Goal: Task Accomplishment & Management: Manage account settings

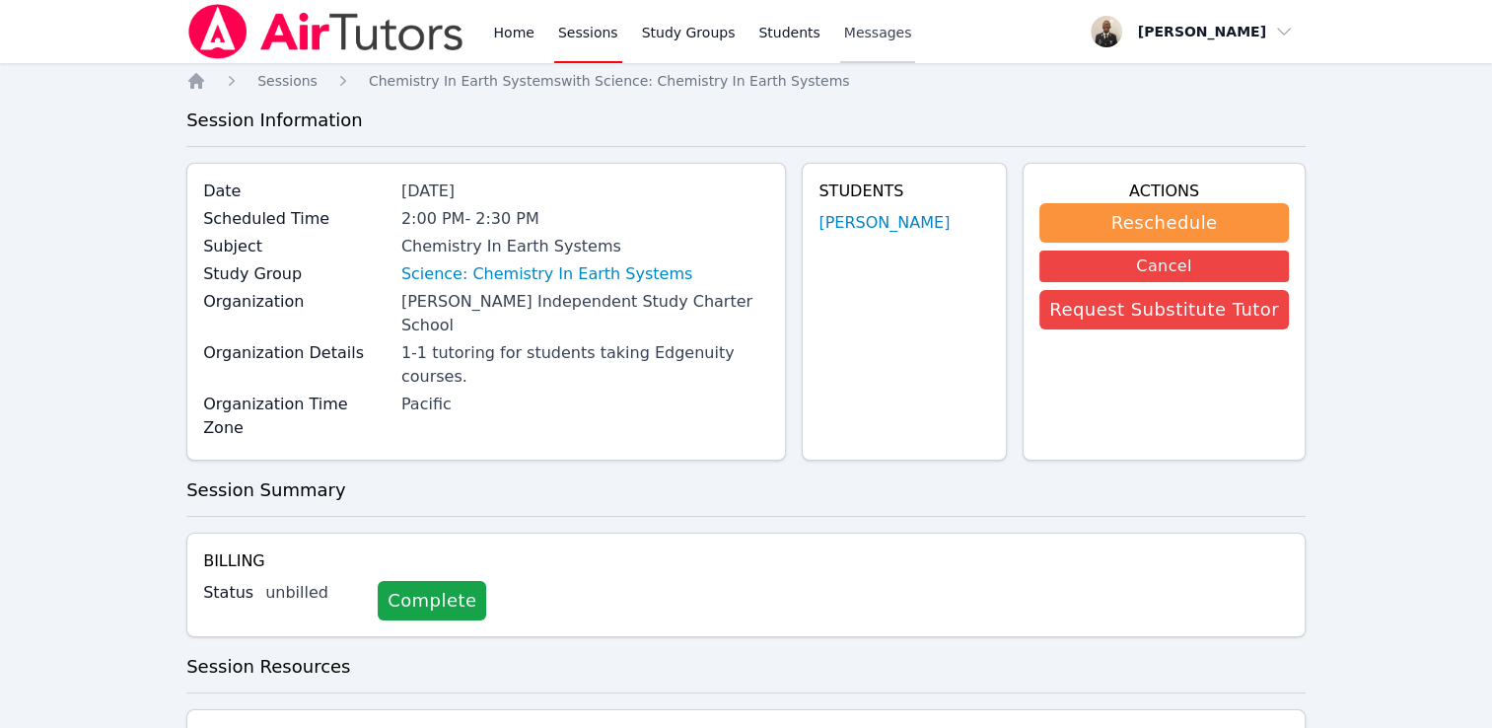
click at [844, 35] on span "Messages" at bounding box center [878, 33] width 68 height 20
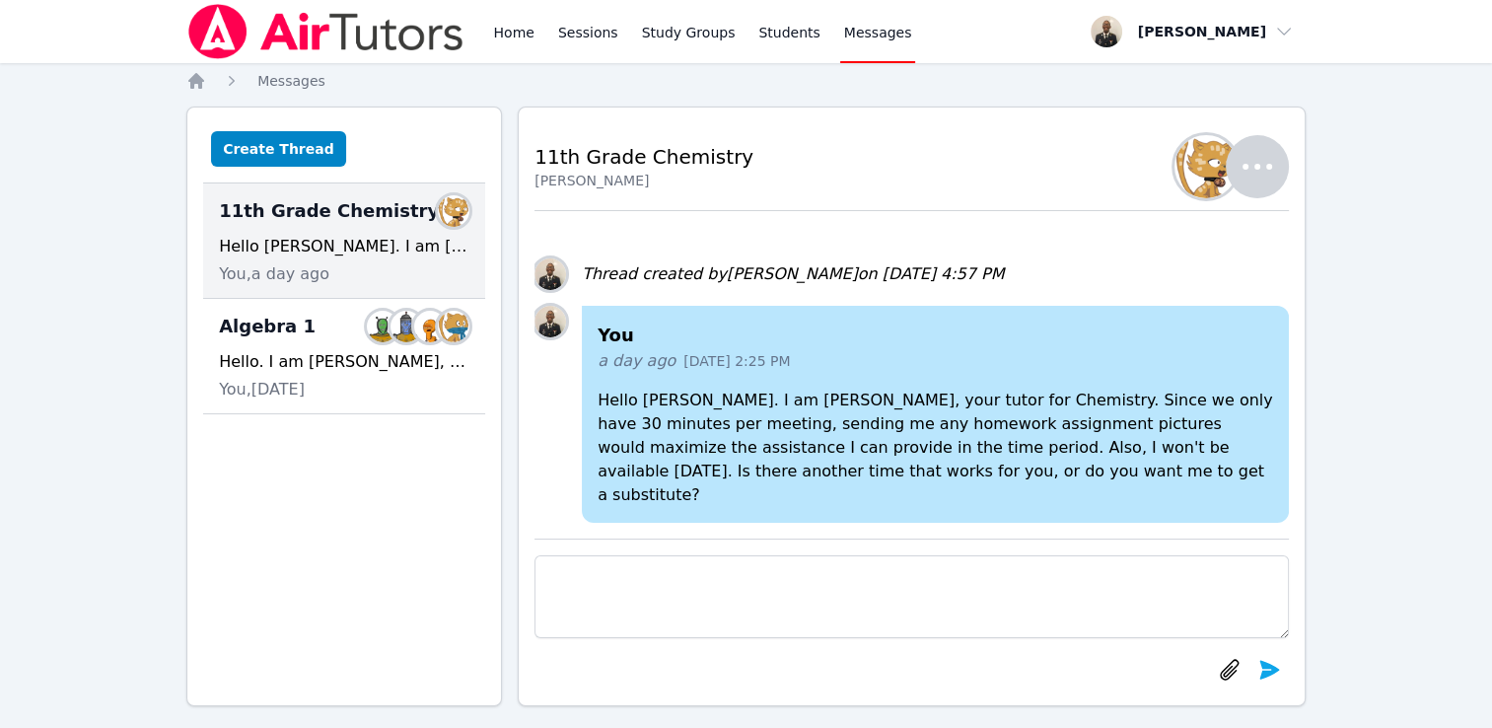
click at [713, 587] on textarea at bounding box center [911, 596] width 754 height 83
type textarea "G"
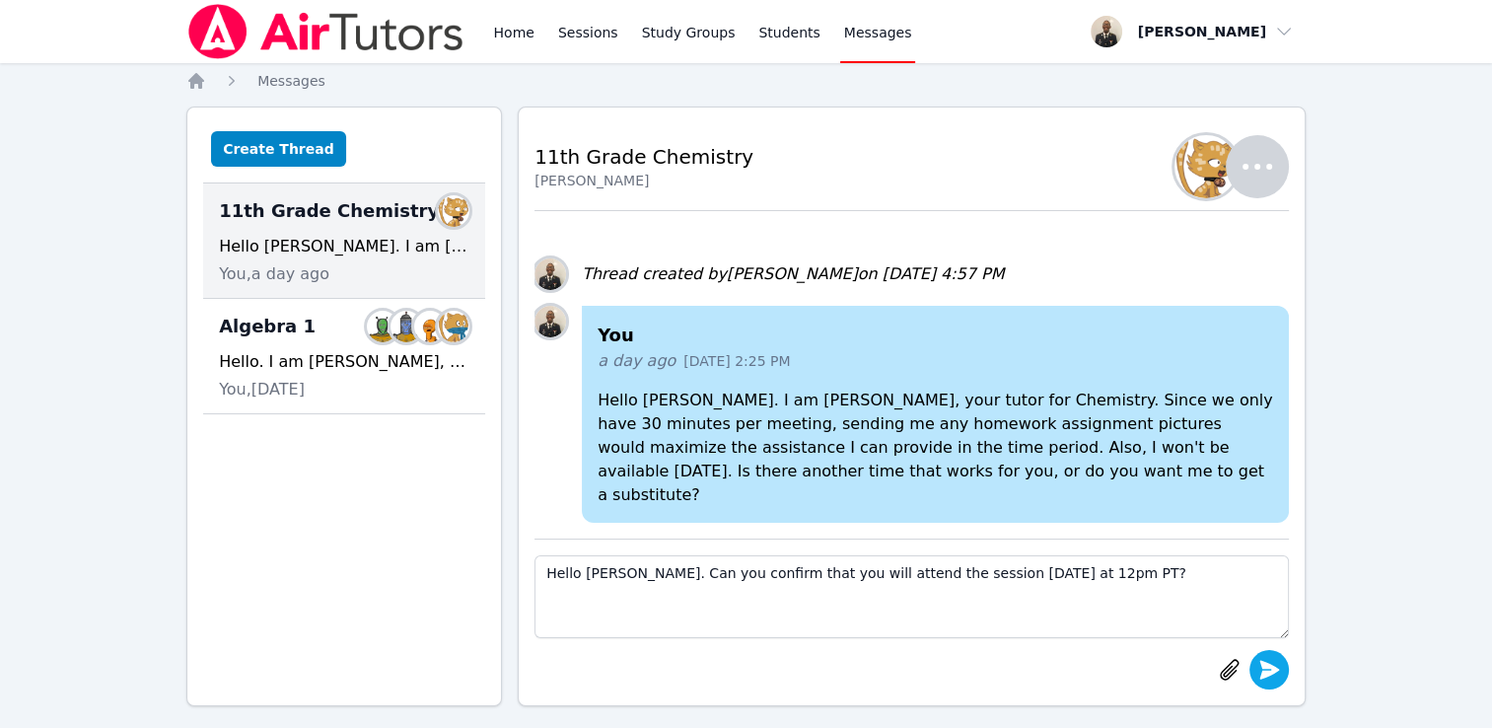
type textarea "Hello [PERSON_NAME]. Can you confirm that you will attend the session [DATE] at…"
click at [1262, 678] on icon "submit" at bounding box center [1269, 669] width 20 height 19
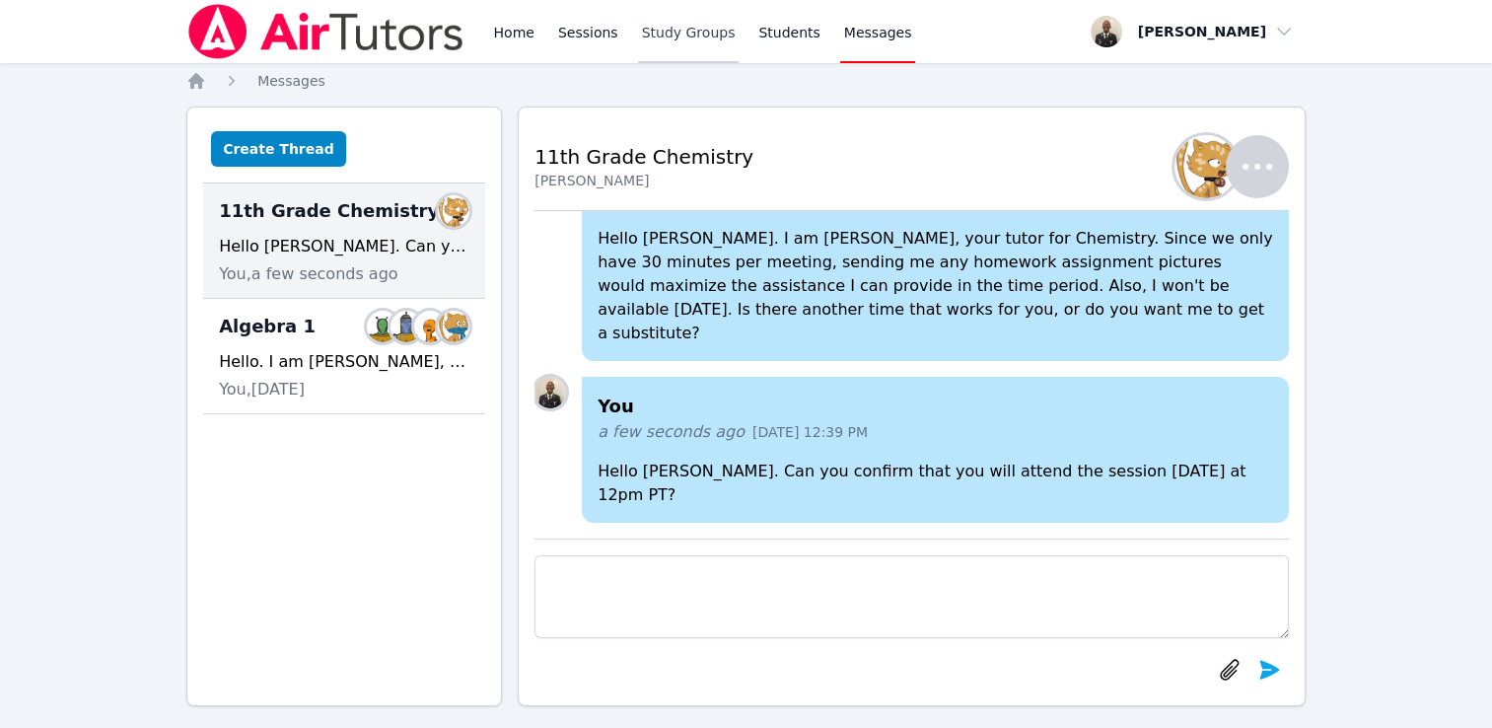
click at [685, 26] on link "Study Groups" at bounding box center [689, 31] width 102 height 63
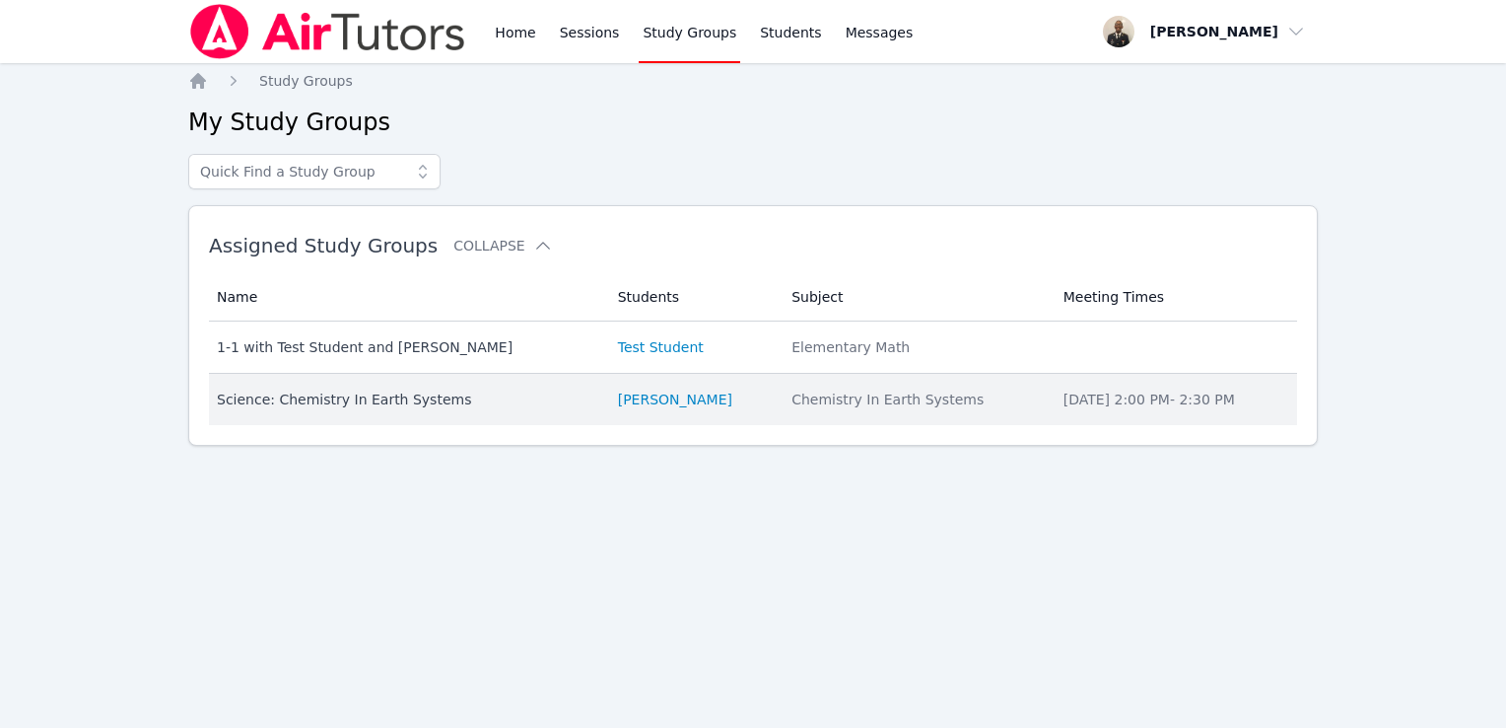
click at [373, 404] on div "Science: Chemistry In Earth Systems" at bounding box center [406, 399] width 378 height 20
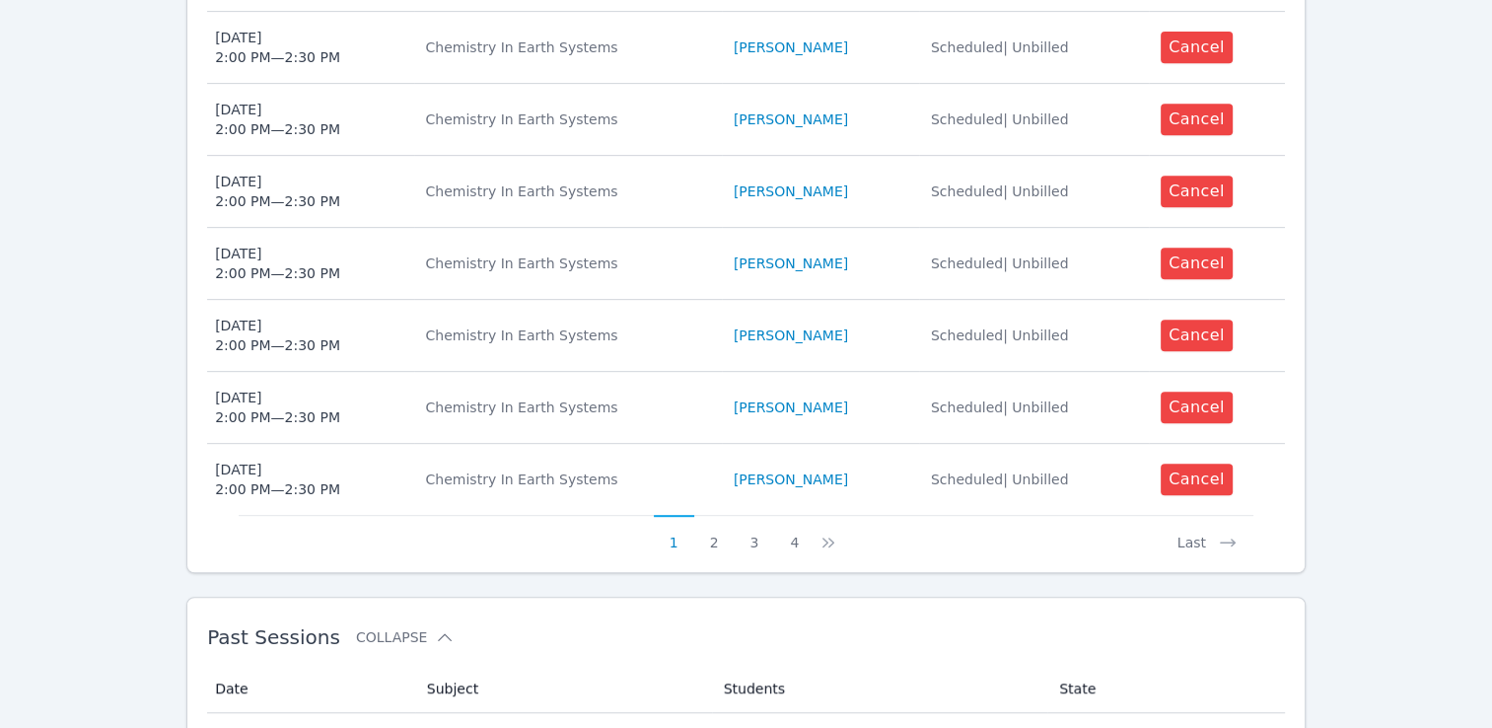
scroll to position [921, 0]
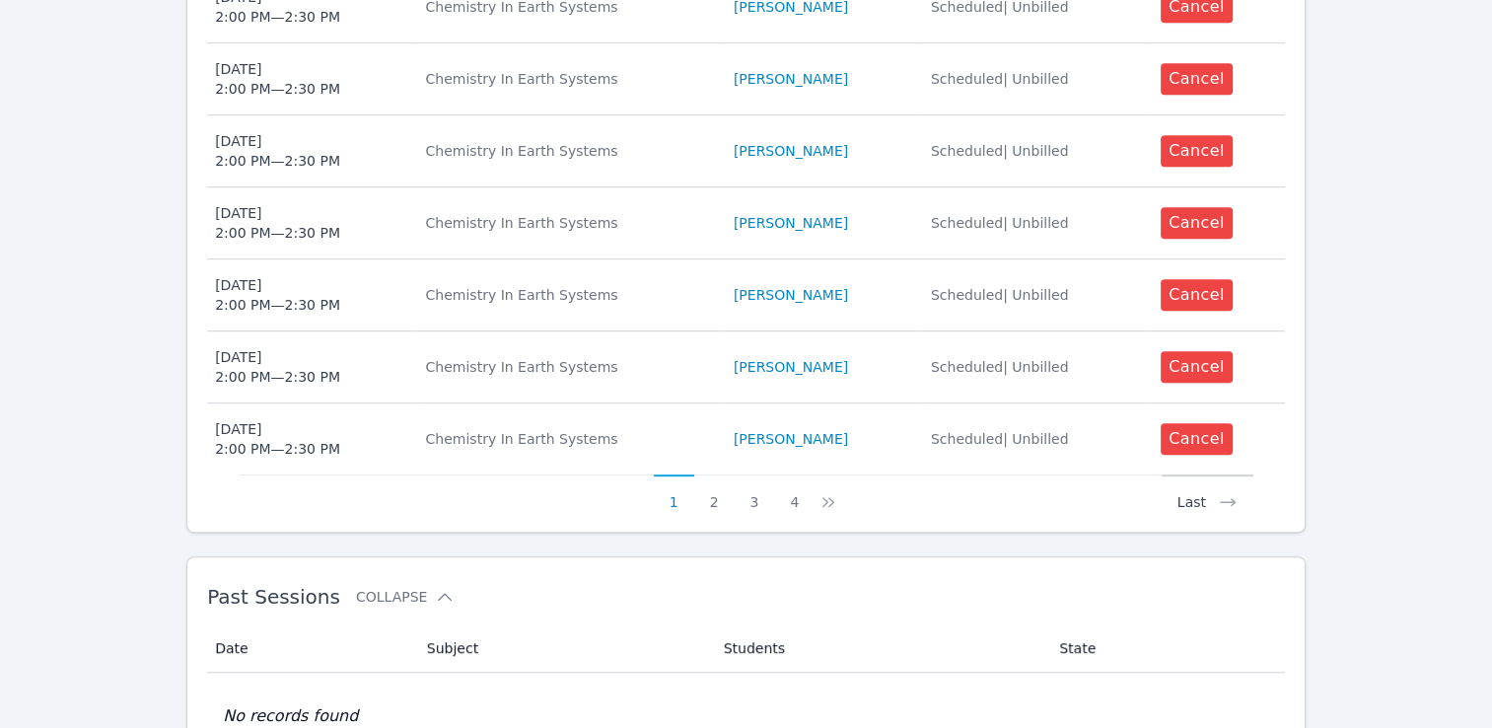
click at [1224, 492] on icon at bounding box center [1228, 502] width 20 height 20
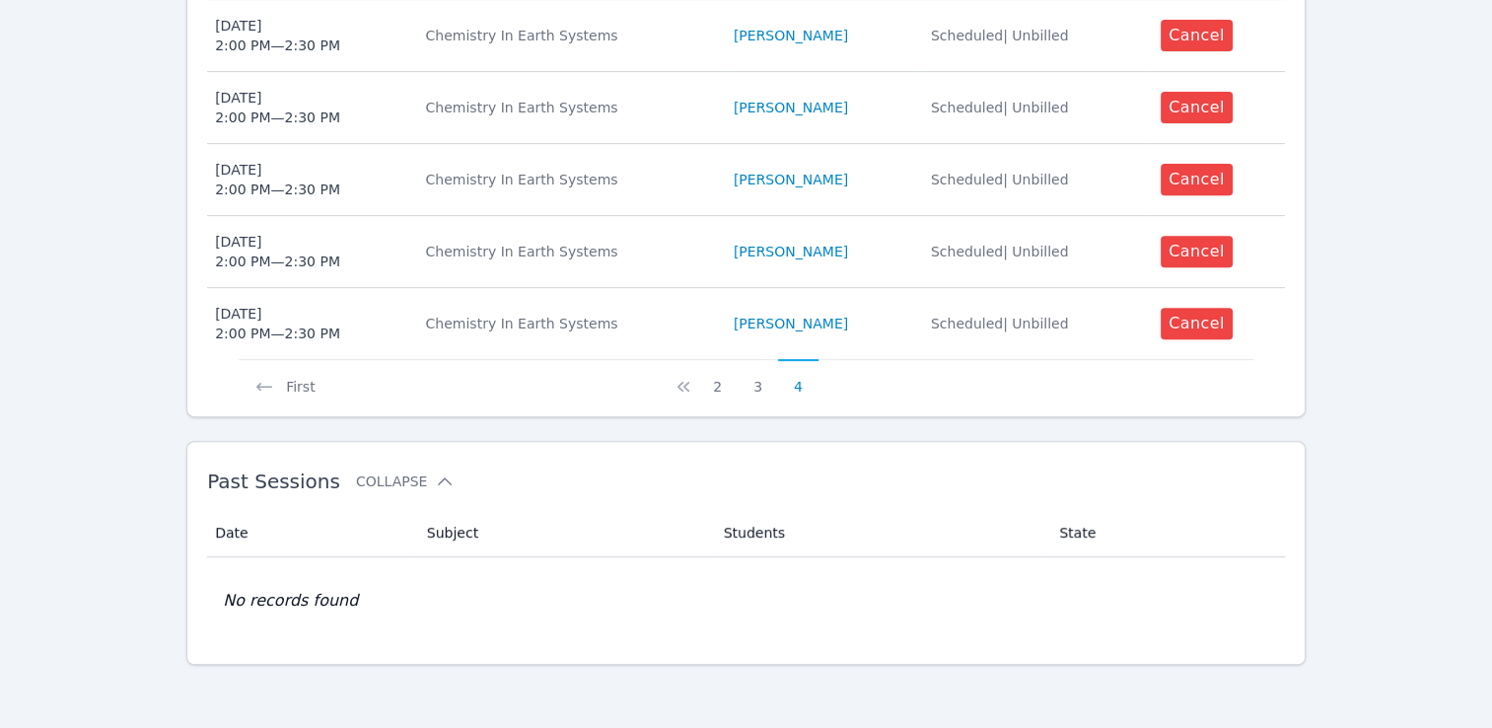
scroll to position [634, 0]
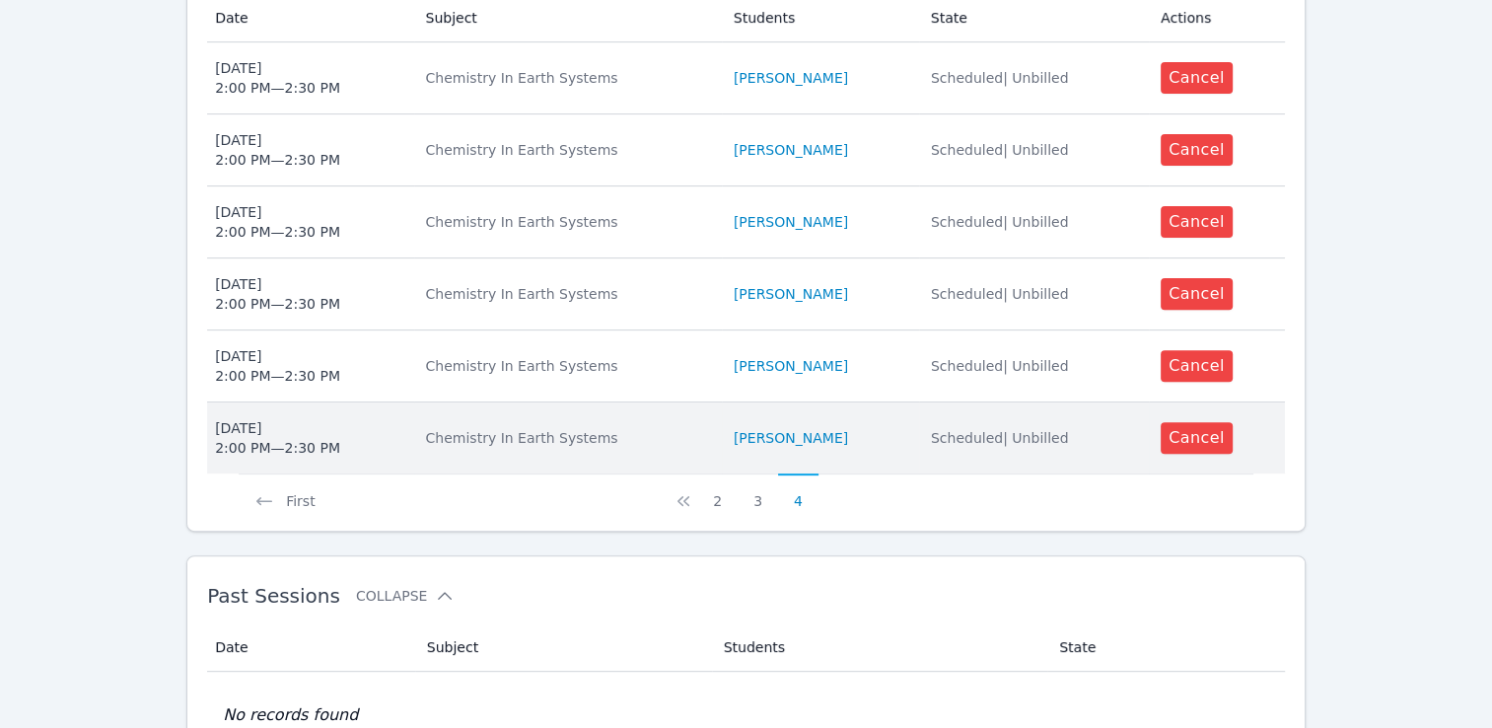
click at [946, 402] on td "State Scheduled | Unbilled" at bounding box center [1034, 437] width 230 height 71
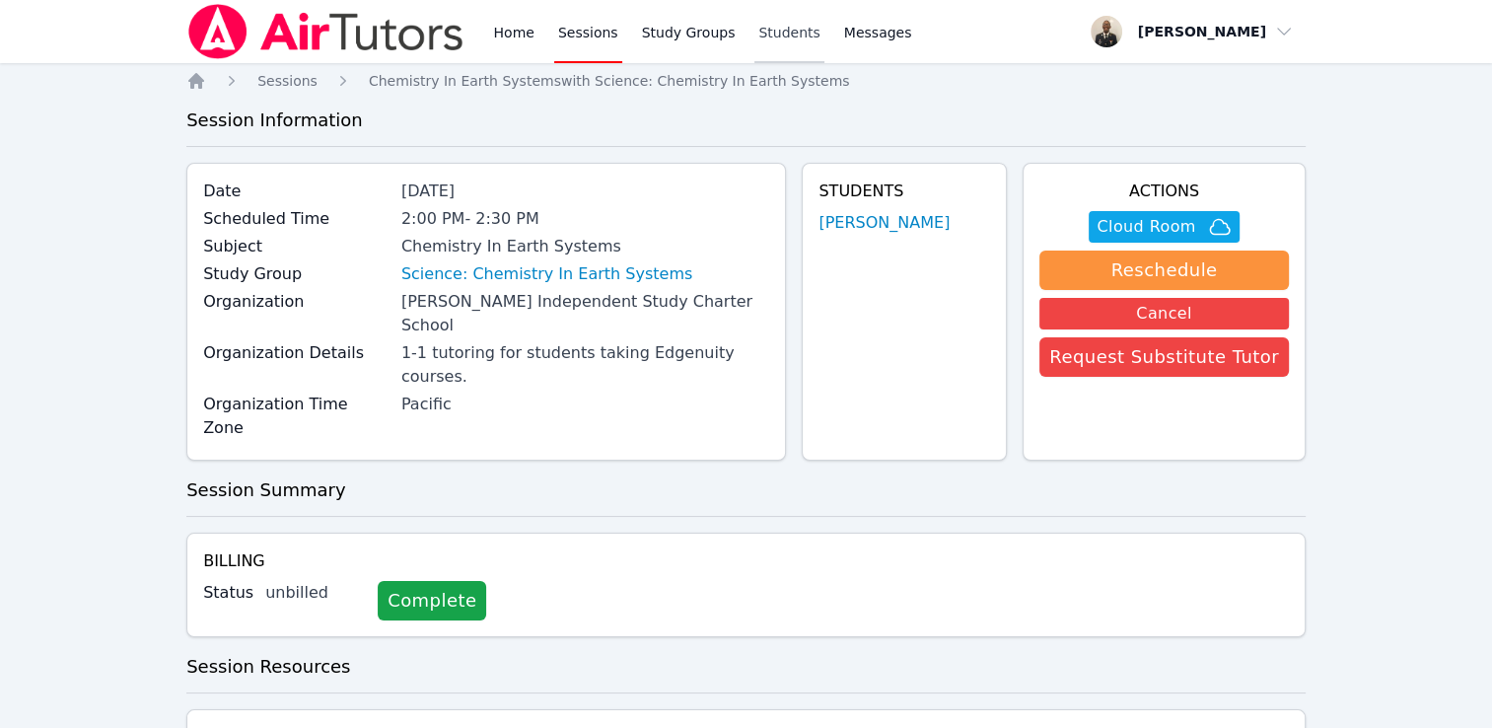
click at [765, 39] on link "Students" at bounding box center [788, 31] width 69 height 63
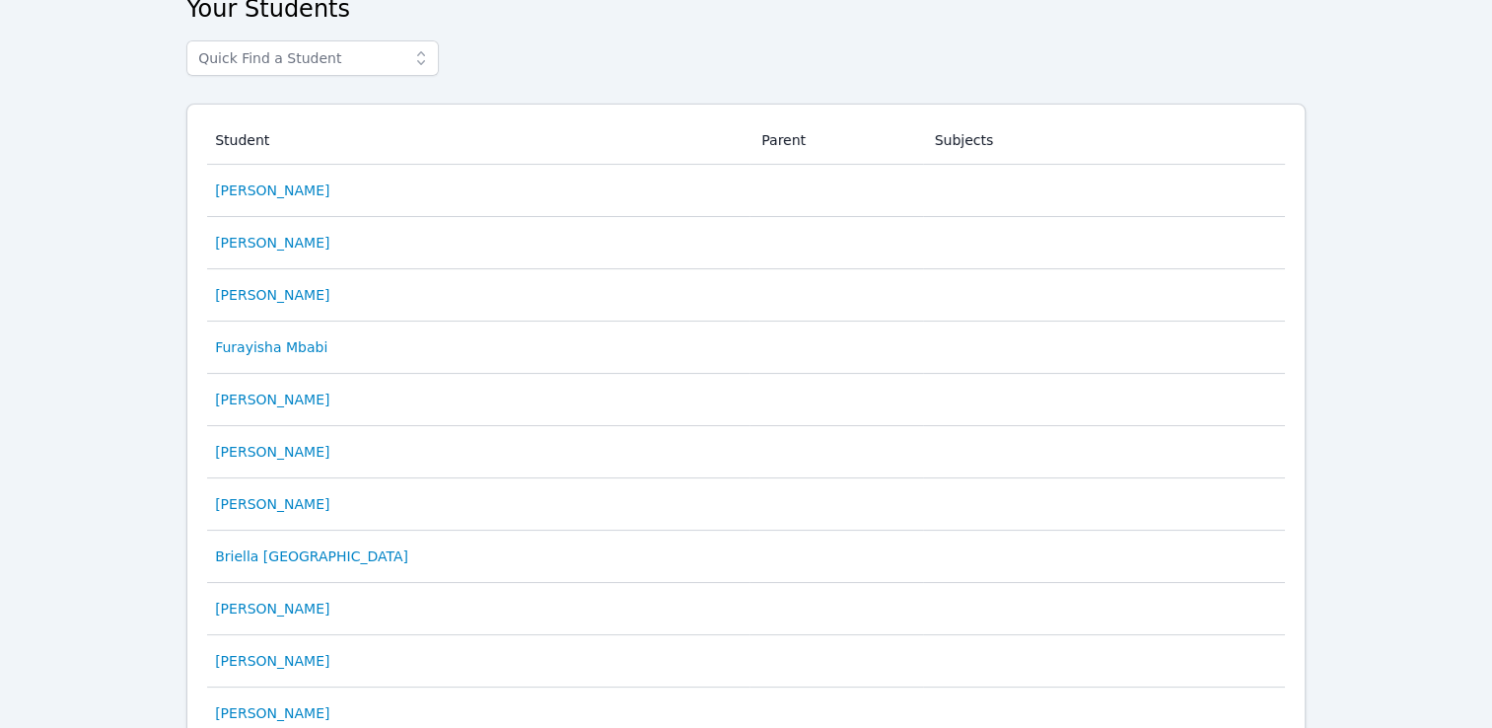
scroll to position [433, 0]
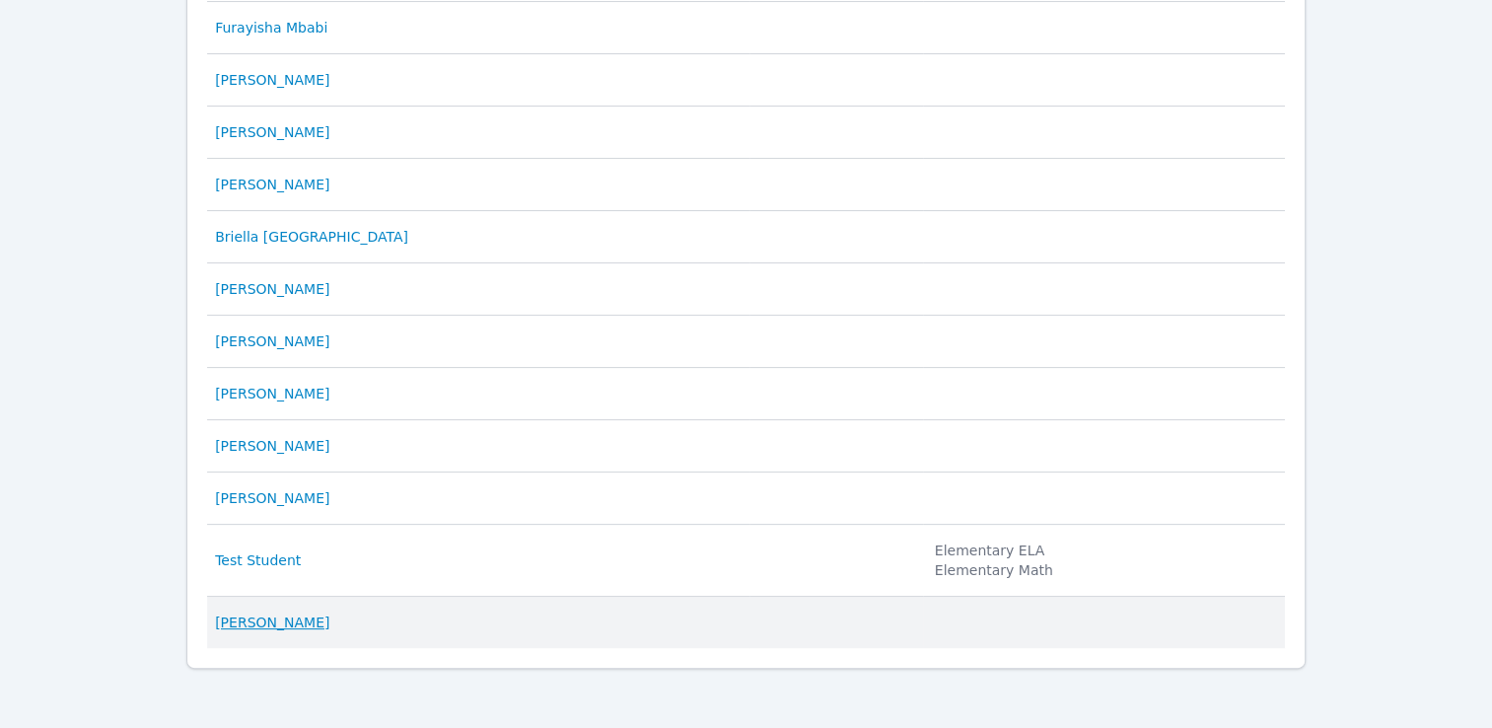
click at [258, 620] on link "[PERSON_NAME]" at bounding box center [272, 622] width 114 height 20
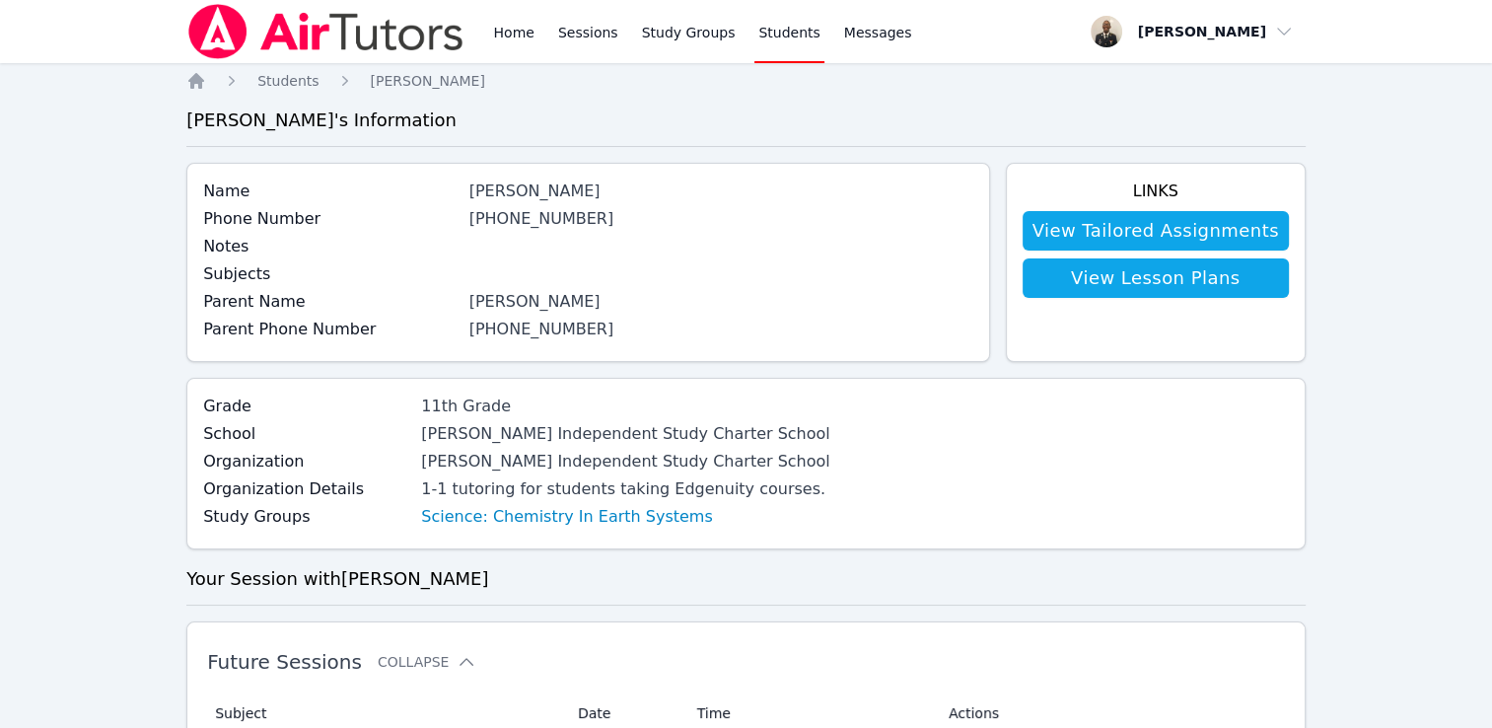
click at [501, 332] on link "[PHONE_NUMBER]" at bounding box center [541, 328] width 145 height 19
click at [848, 35] on span "Messages" at bounding box center [878, 33] width 68 height 20
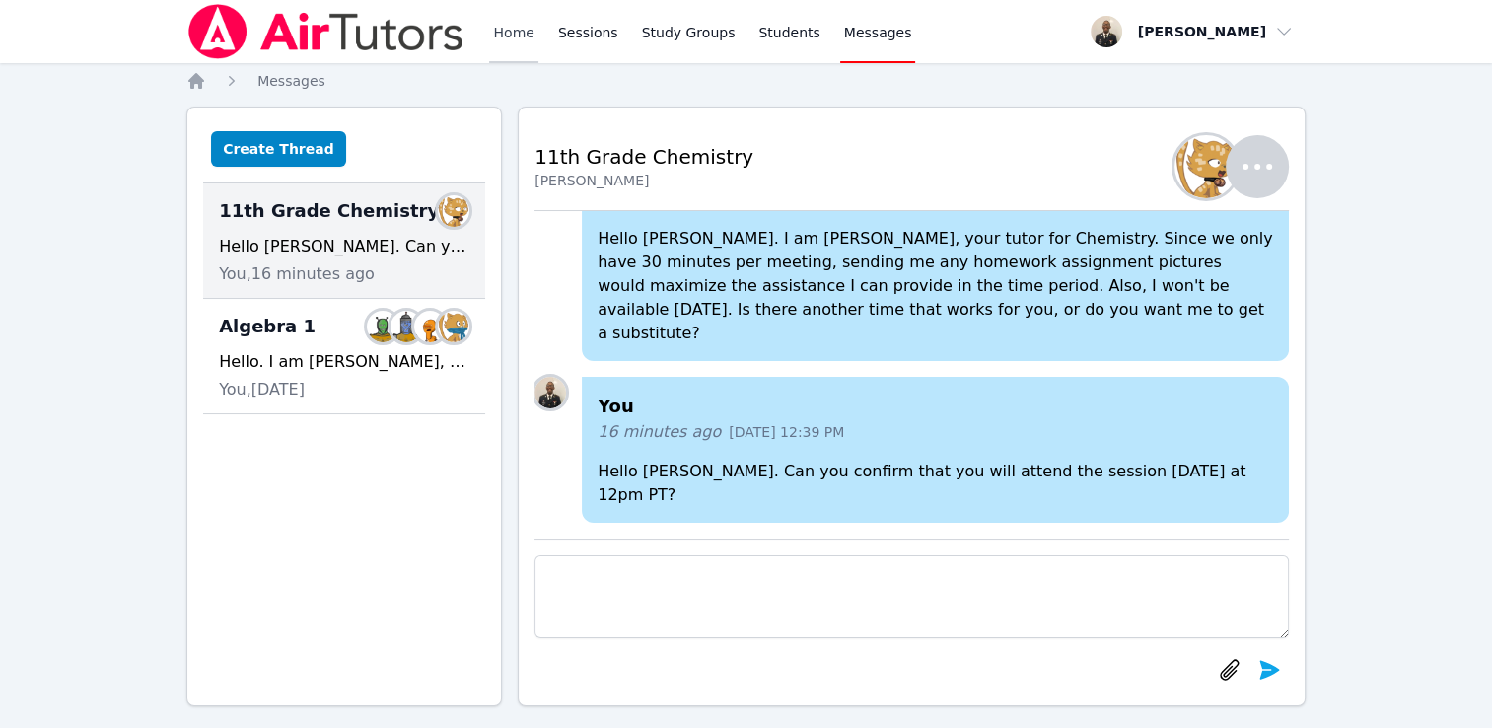
click at [506, 41] on link "Home" at bounding box center [513, 31] width 48 height 63
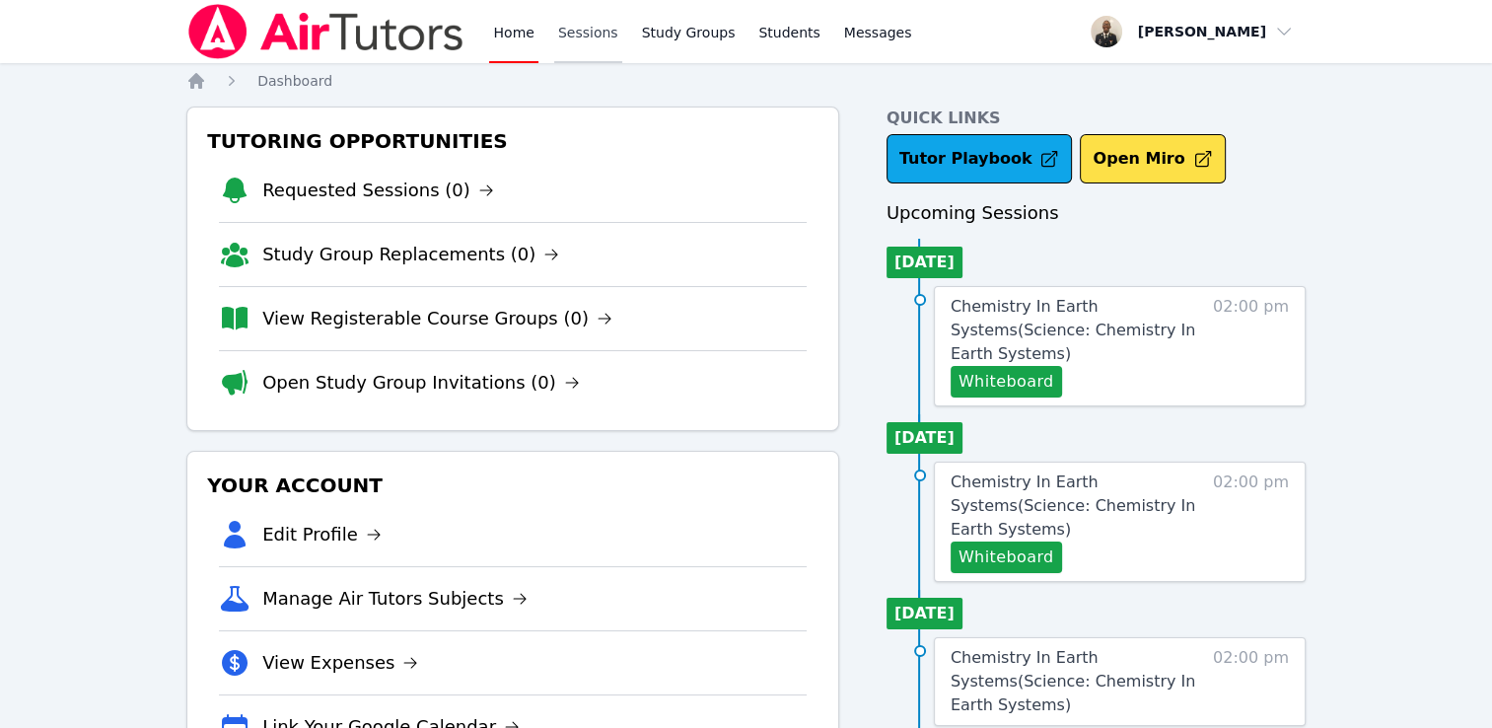
click at [563, 45] on link "Sessions" at bounding box center [588, 31] width 68 height 63
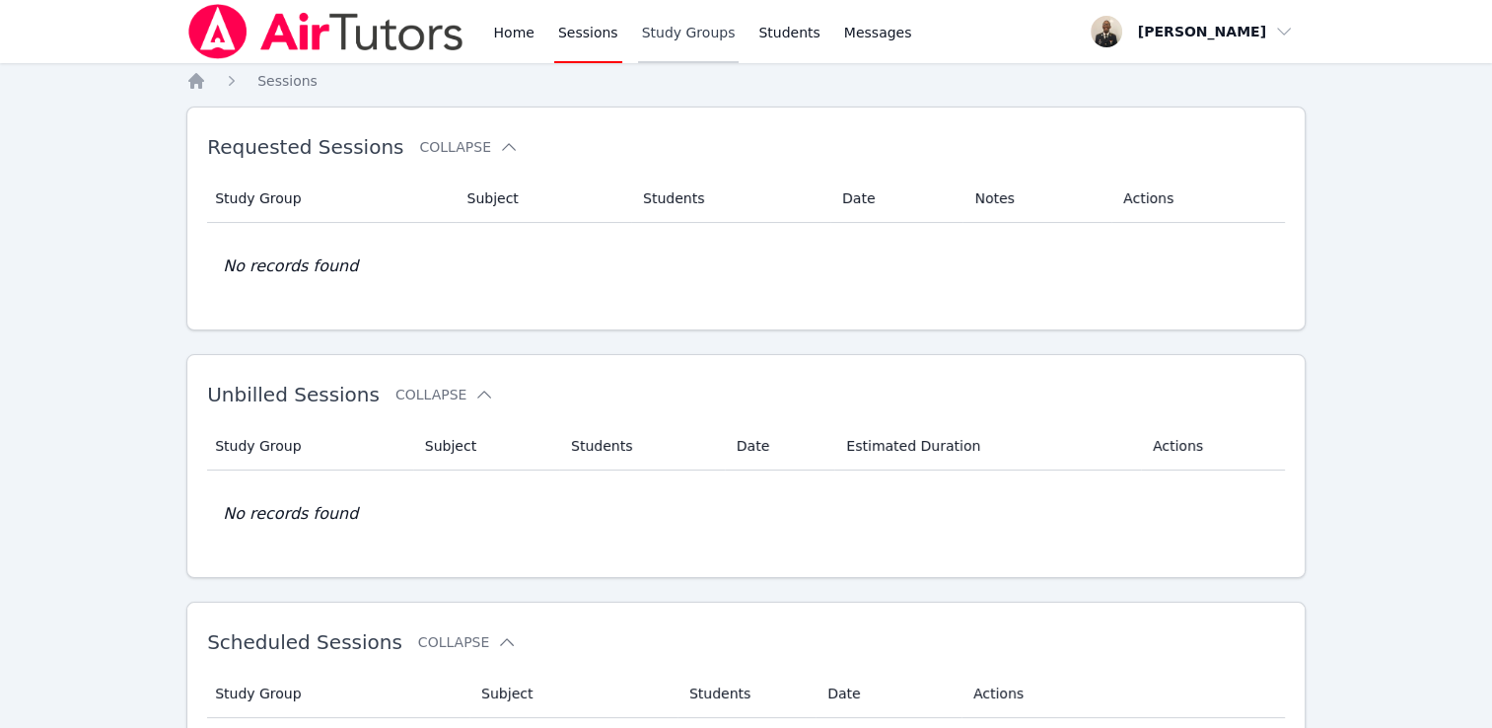
click at [667, 23] on link "Study Groups" at bounding box center [689, 31] width 102 height 63
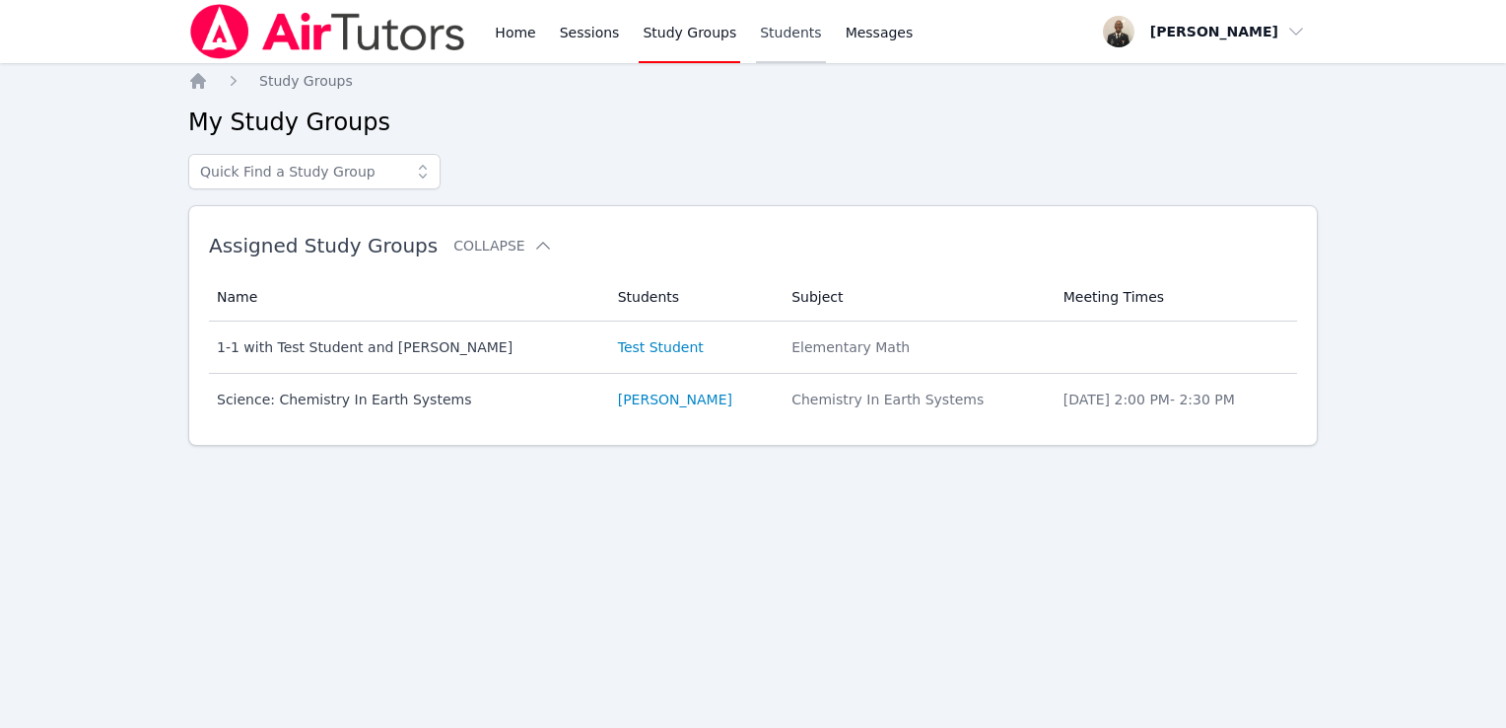
click at [756, 47] on link "Students" at bounding box center [790, 31] width 69 height 63
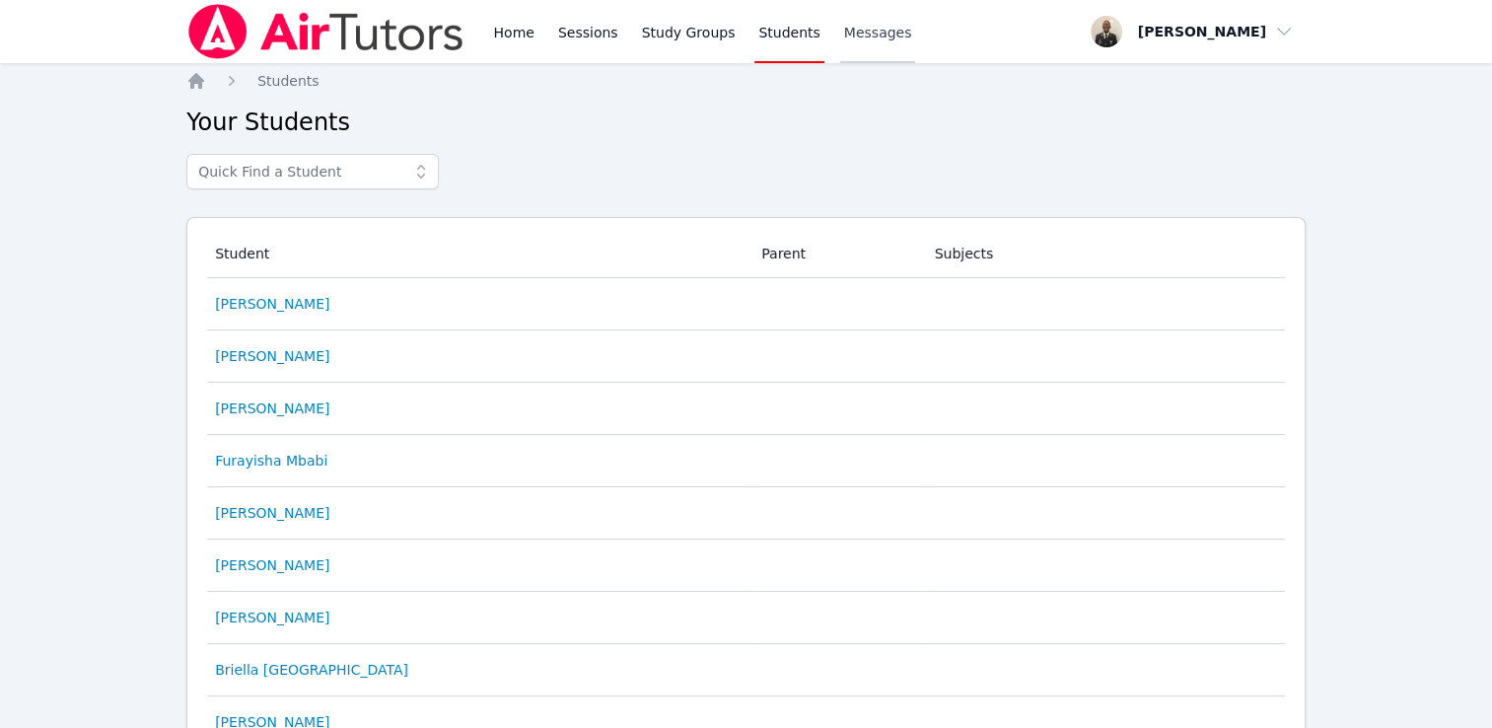
click at [844, 39] on span "Messages" at bounding box center [878, 33] width 68 height 20
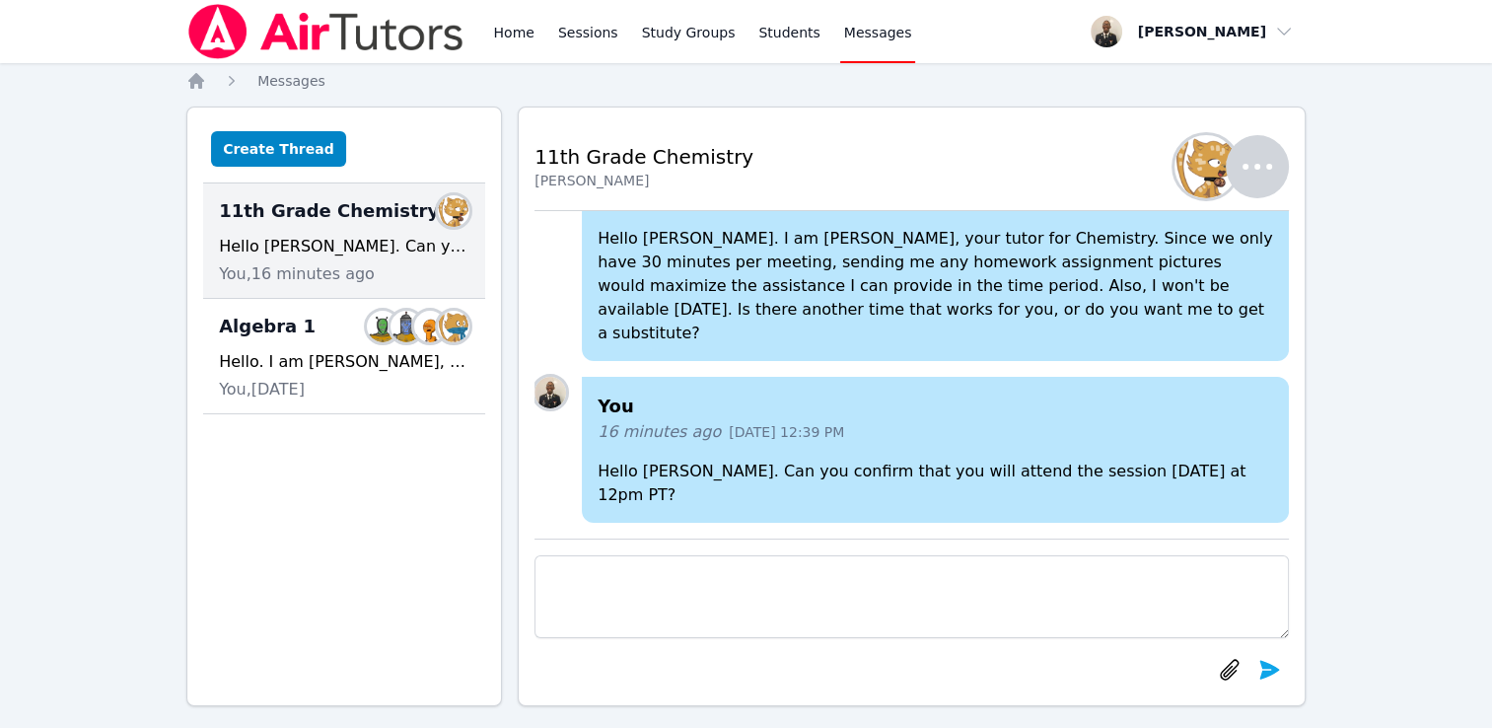
click at [538, 44] on div "Home Sessions Study Groups Students Messages" at bounding box center [702, 31] width 426 height 63
click at [511, 44] on link "Home" at bounding box center [513, 31] width 48 height 63
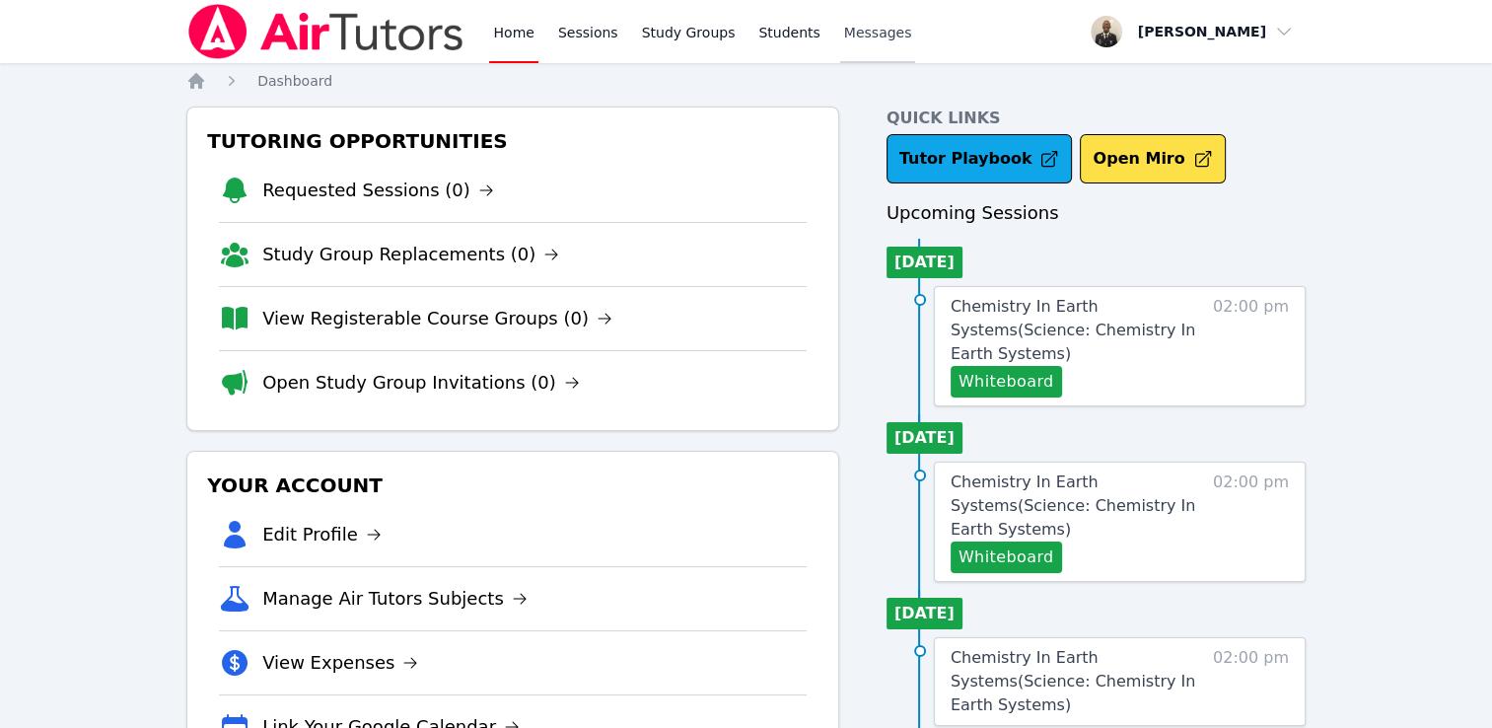
click at [862, 41] on span "Messages" at bounding box center [878, 33] width 68 height 20
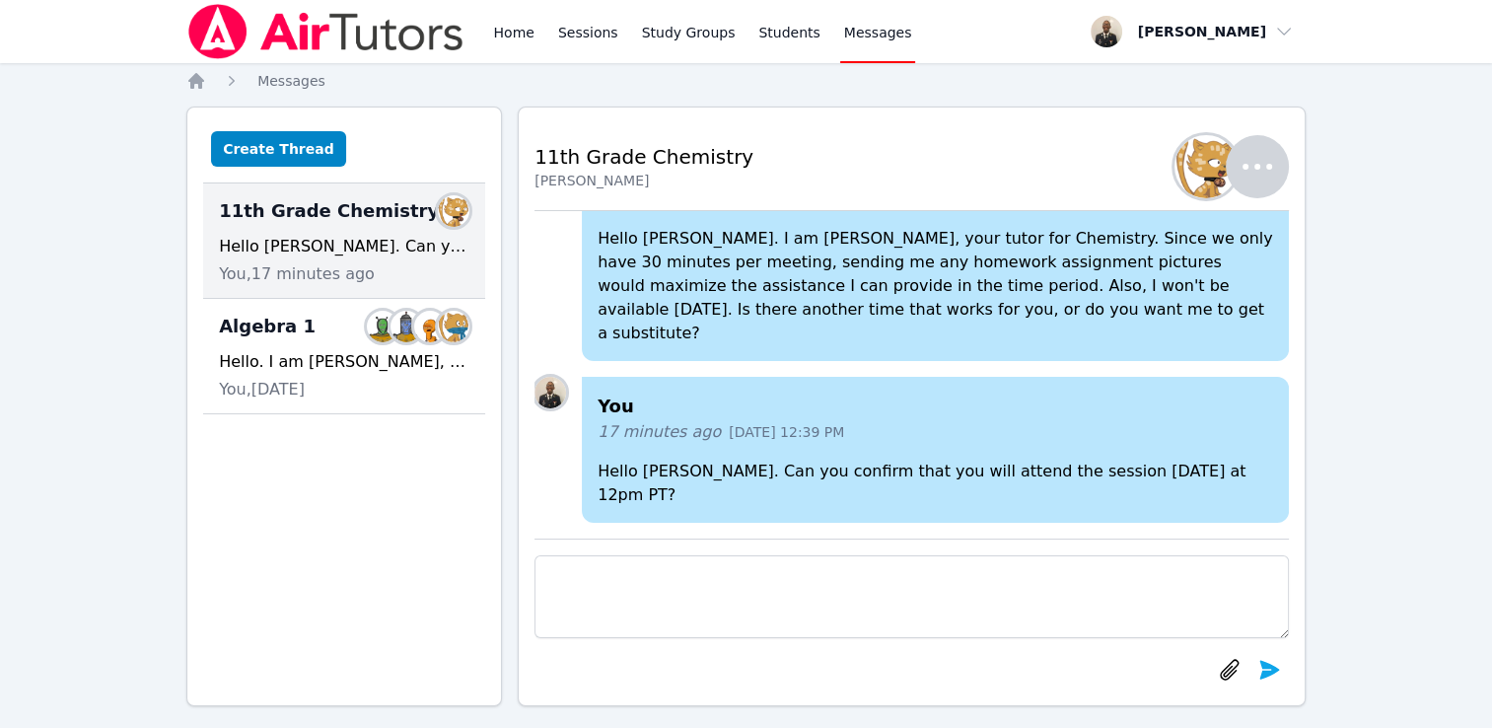
click at [1262, 152] on icon "button" at bounding box center [1256, 166] width 47 height 47
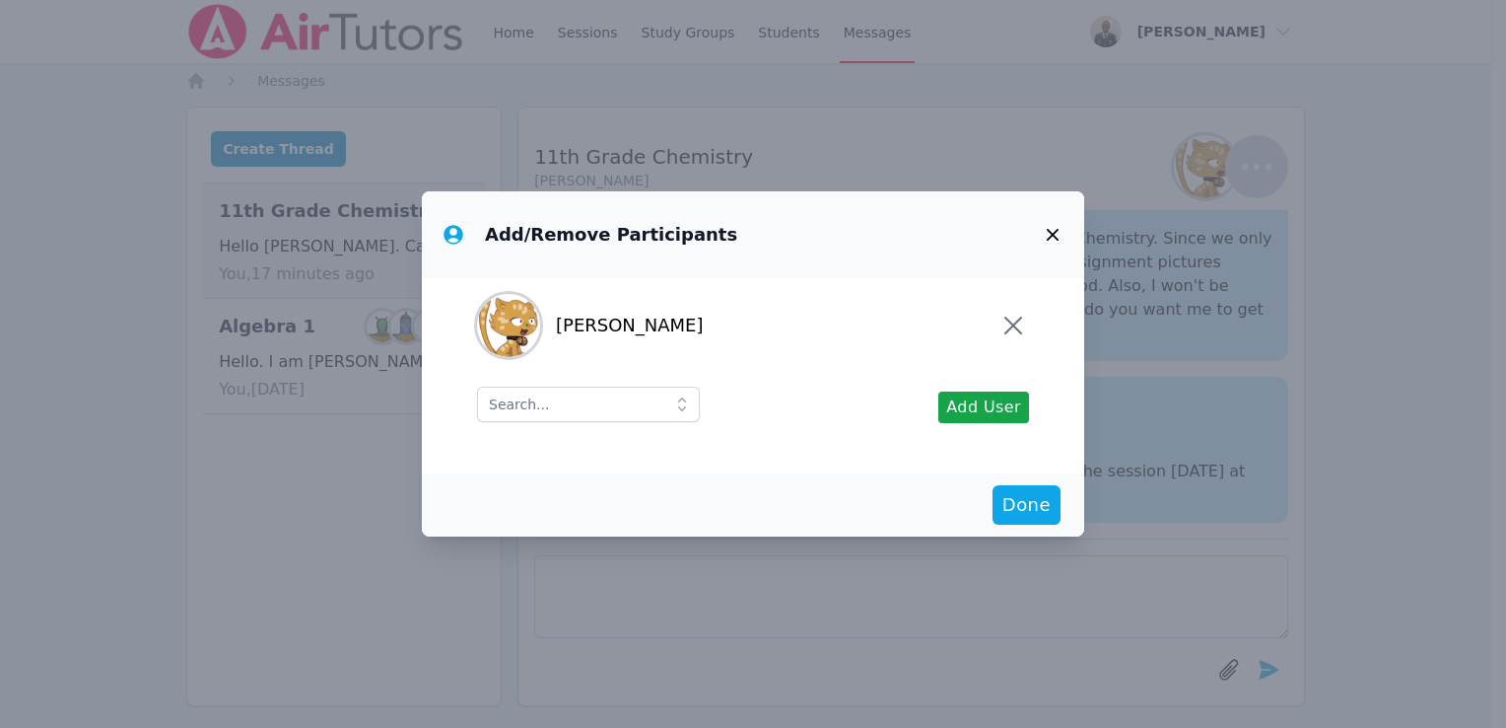
click at [664, 404] on span at bounding box center [681, 403] width 35 height 35
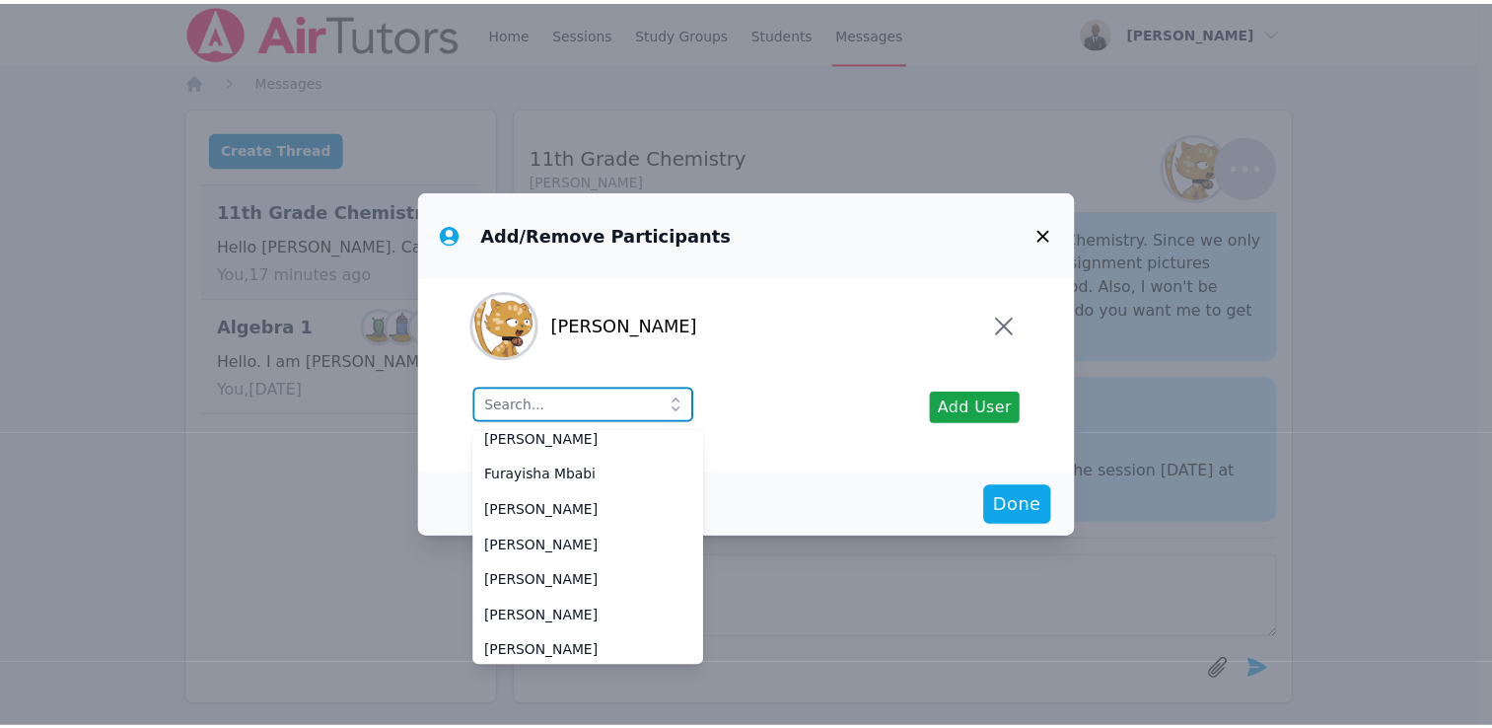
scroll to position [225, 0]
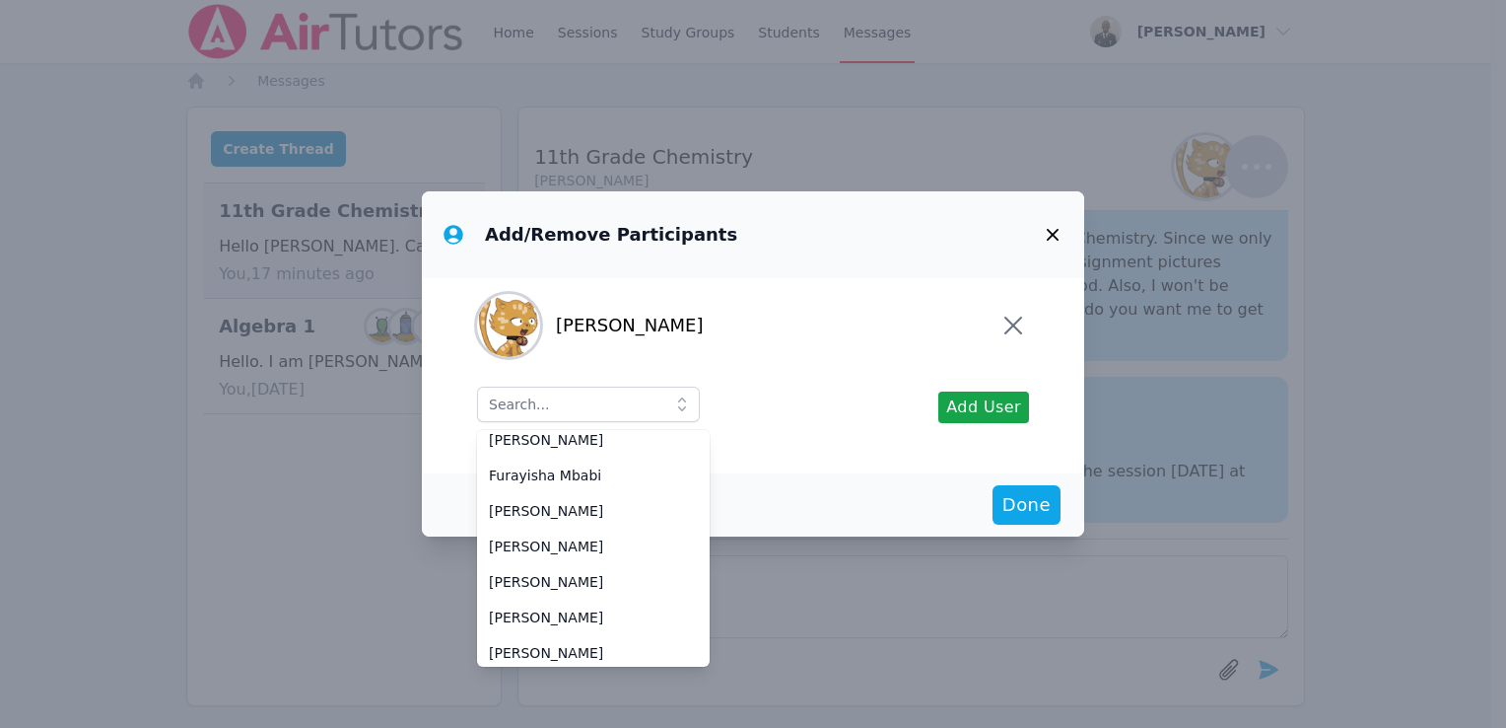
click at [1050, 232] on icon "button" at bounding box center [1053, 235] width 12 height 12
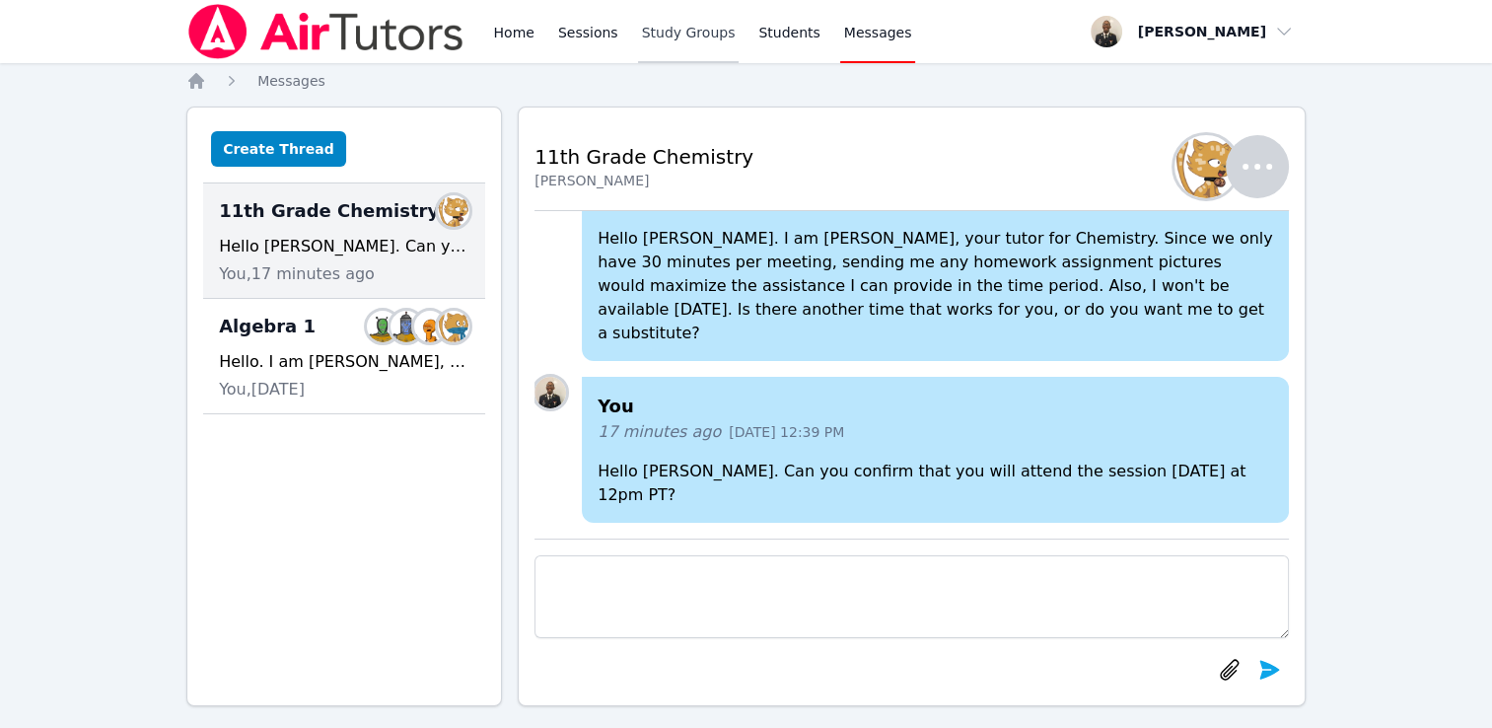
click at [679, 36] on link "Study Groups" at bounding box center [689, 31] width 102 height 63
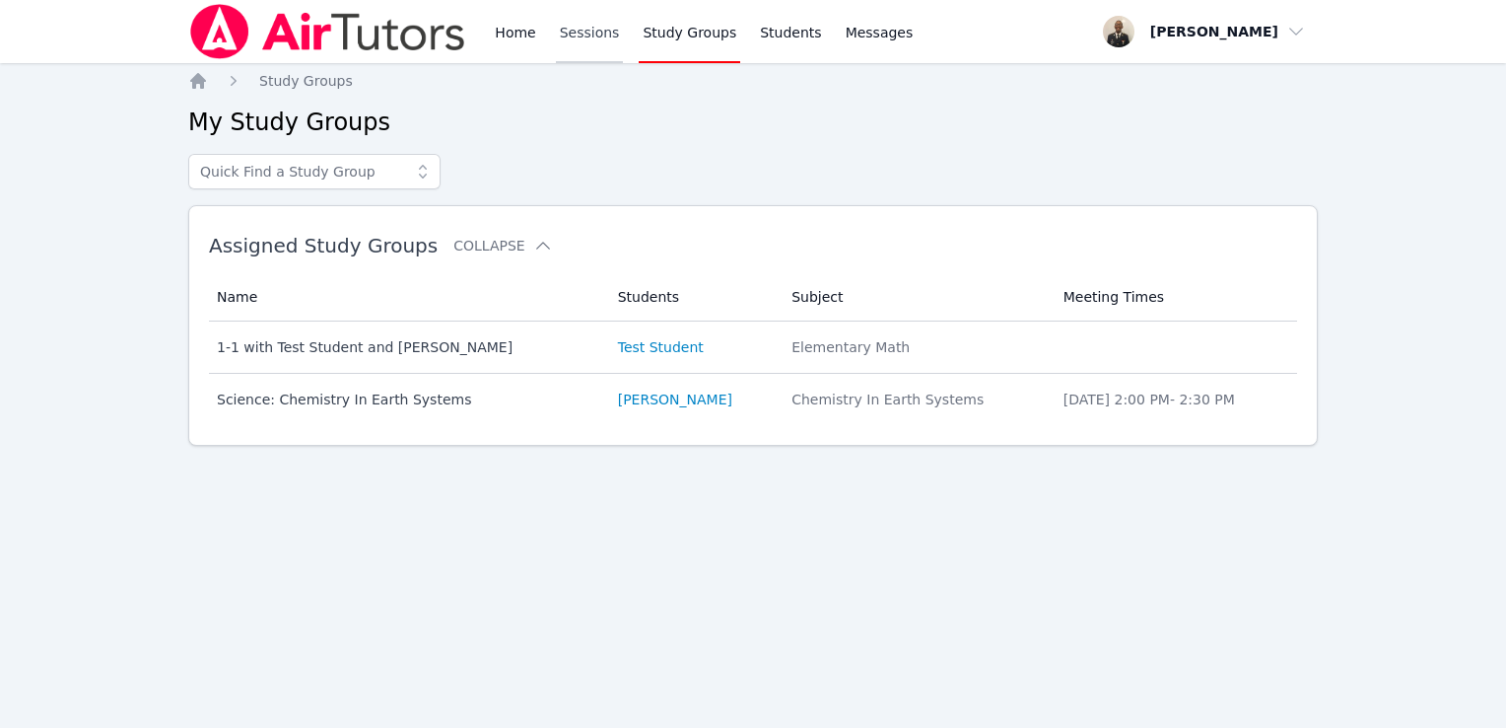
click at [596, 43] on link "Sessions" at bounding box center [590, 31] width 68 height 63
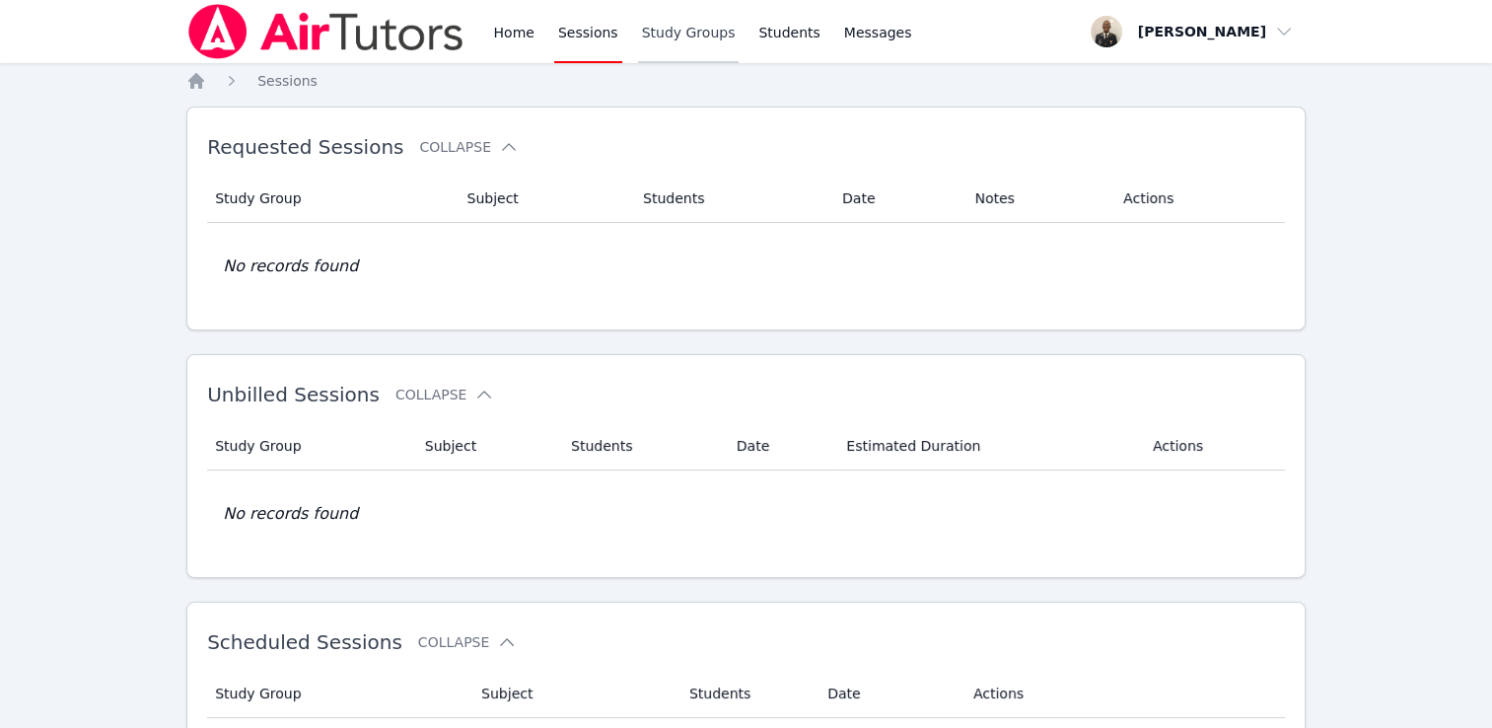
click at [647, 45] on link "Study Groups" at bounding box center [689, 31] width 102 height 63
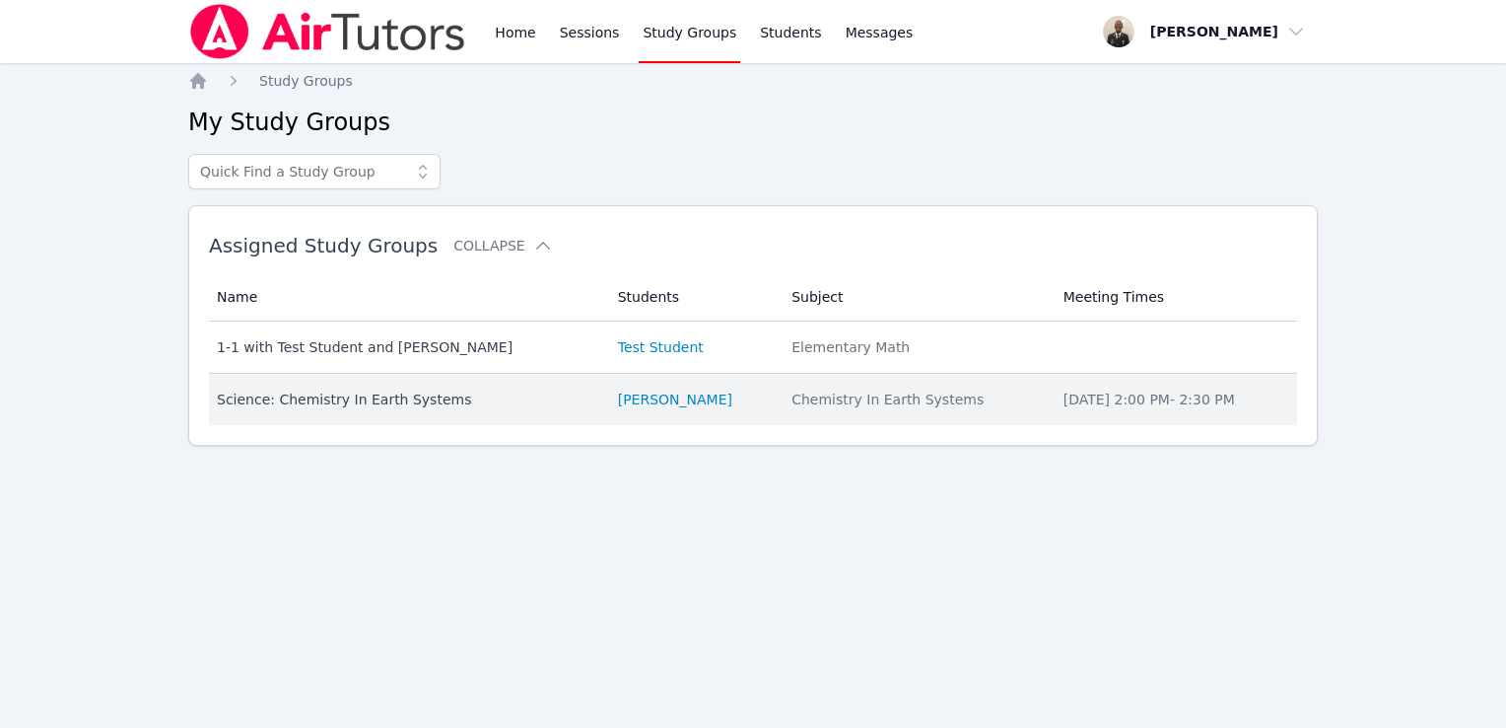
click at [460, 390] on div "Science: Chemistry In Earth Systems" at bounding box center [406, 399] width 378 height 20
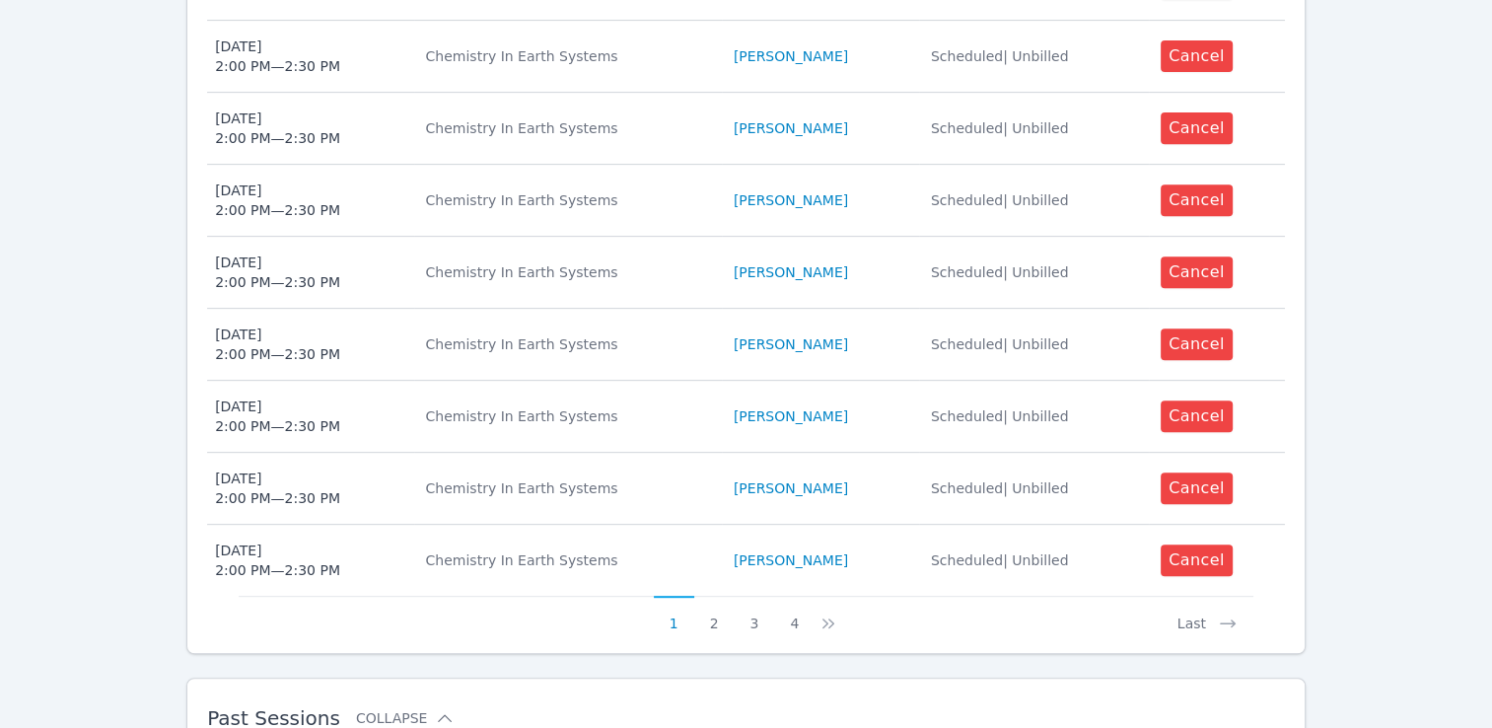
scroll to position [884, 0]
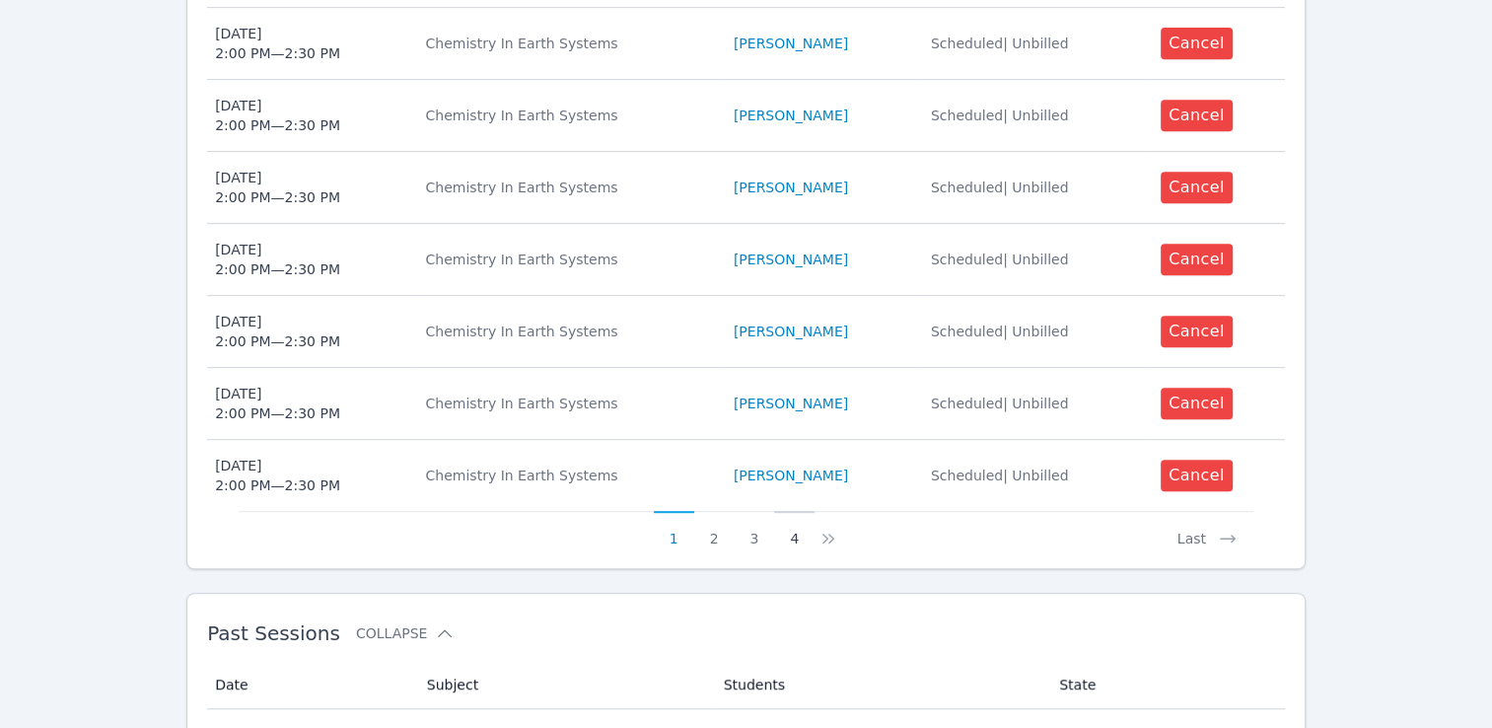
click at [802, 511] on button "4" at bounding box center [794, 529] width 40 height 37
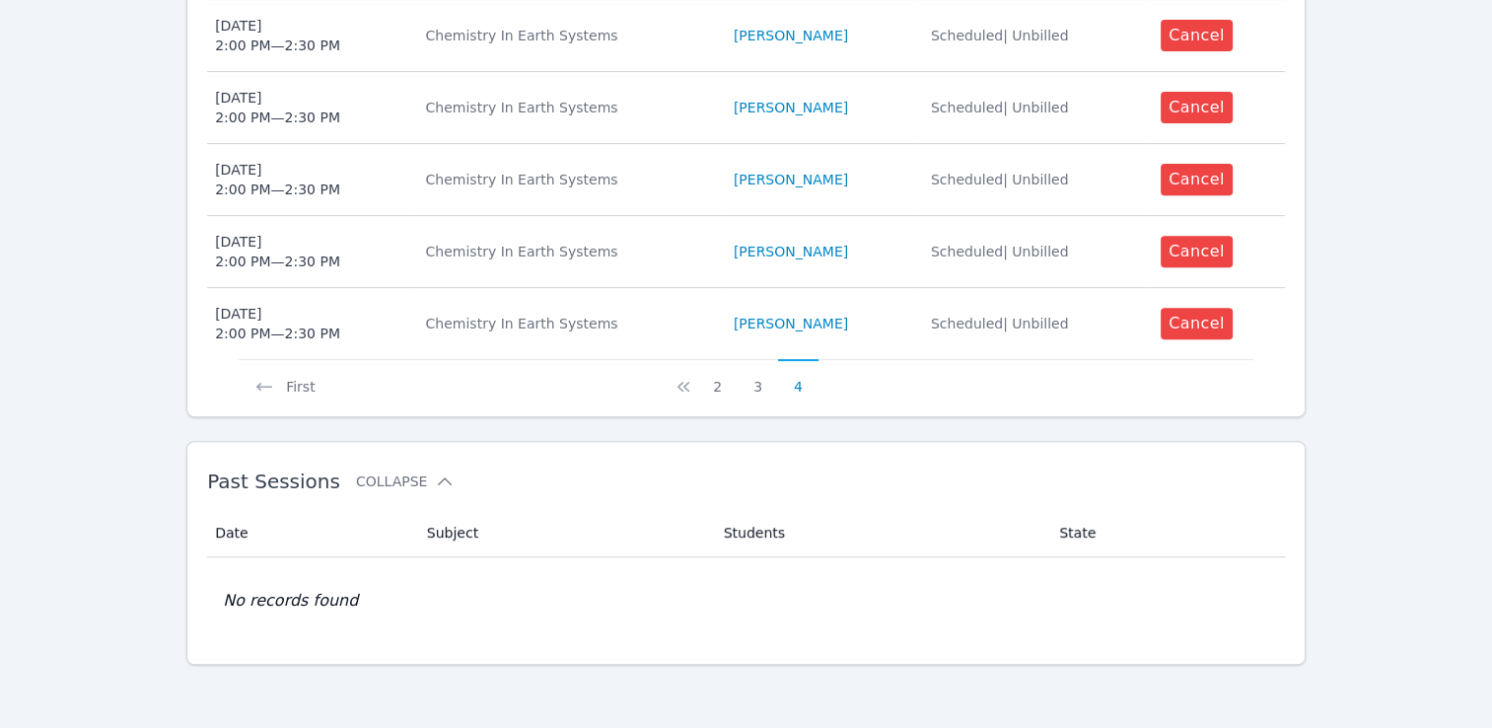
scroll to position [697, 0]
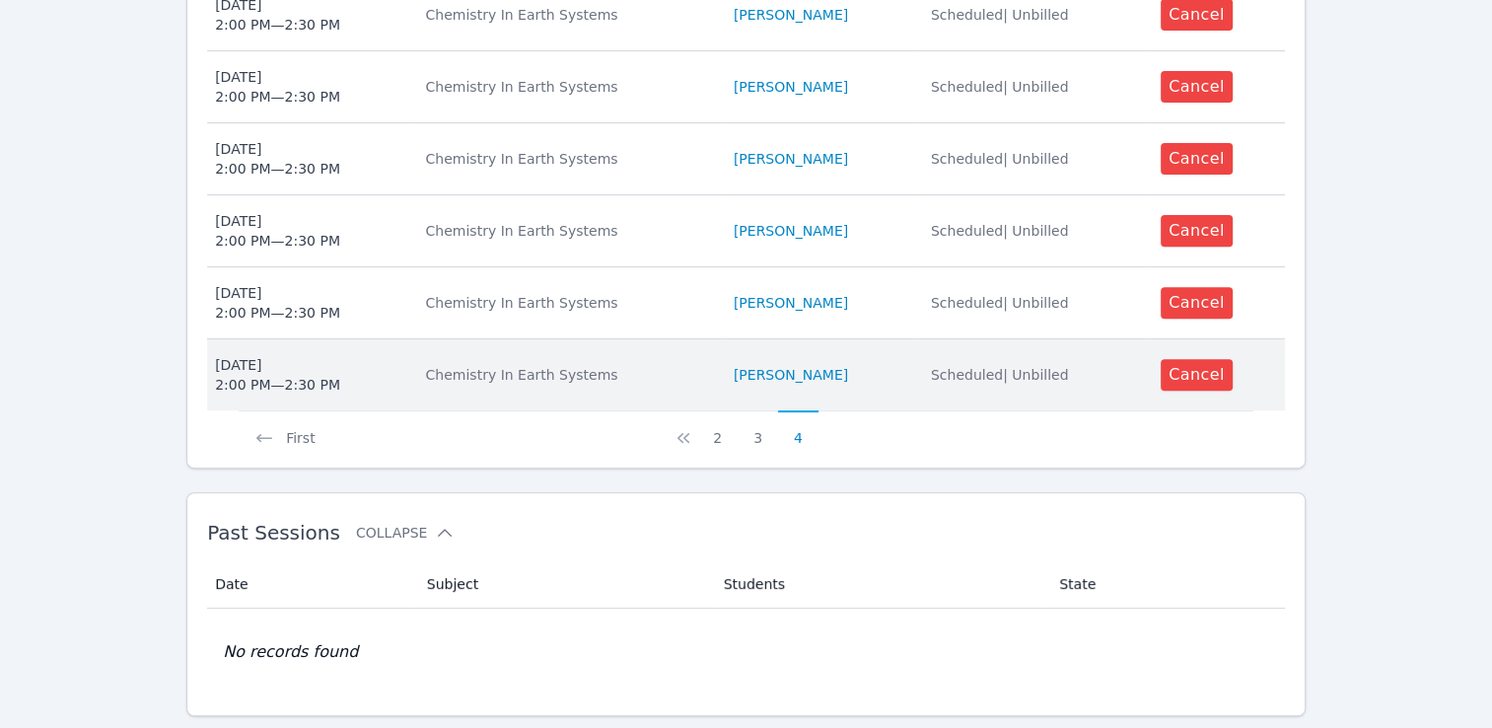
click at [623, 343] on td "Subject Chemistry In Earth Systems" at bounding box center [568, 374] width 308 height 71
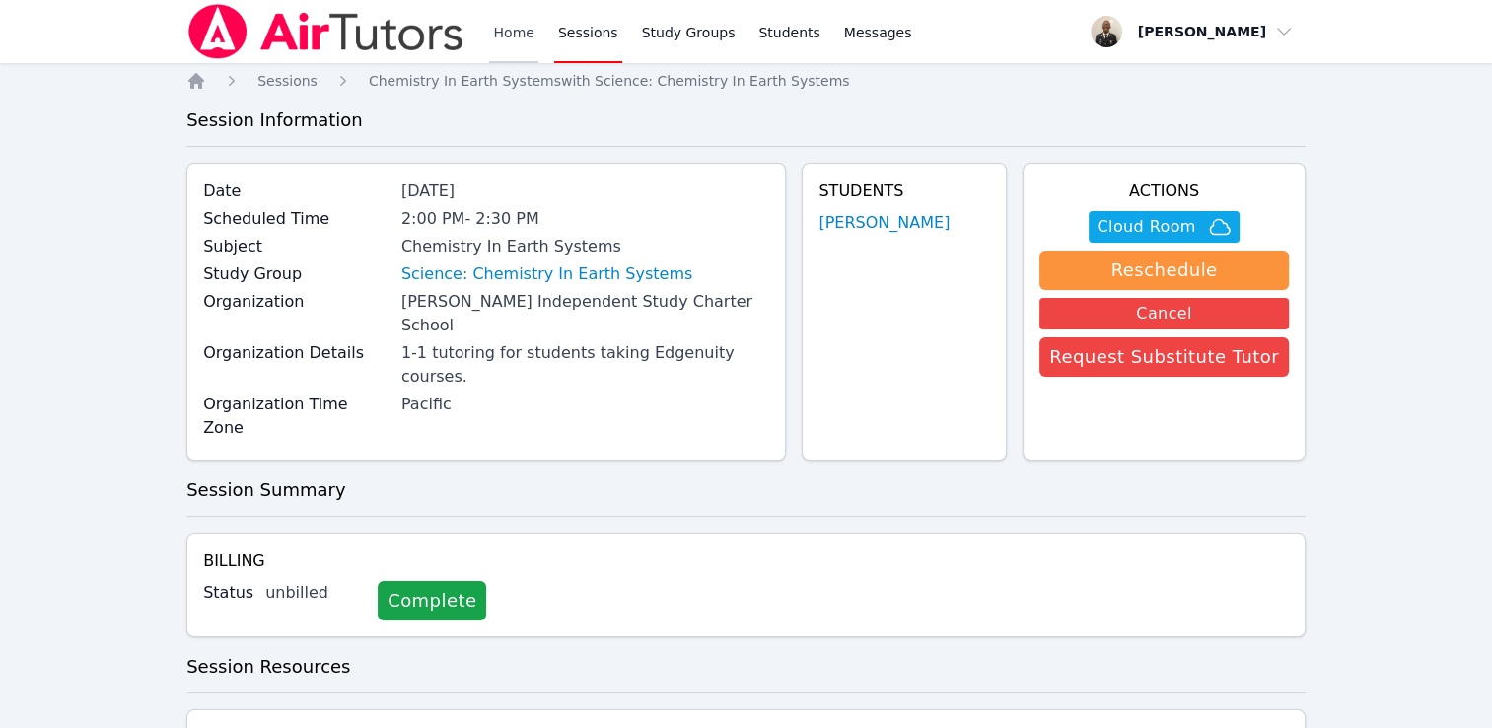
click at [505, 35] on link "Home" at bounding box center [513, 31] width 48 height 63
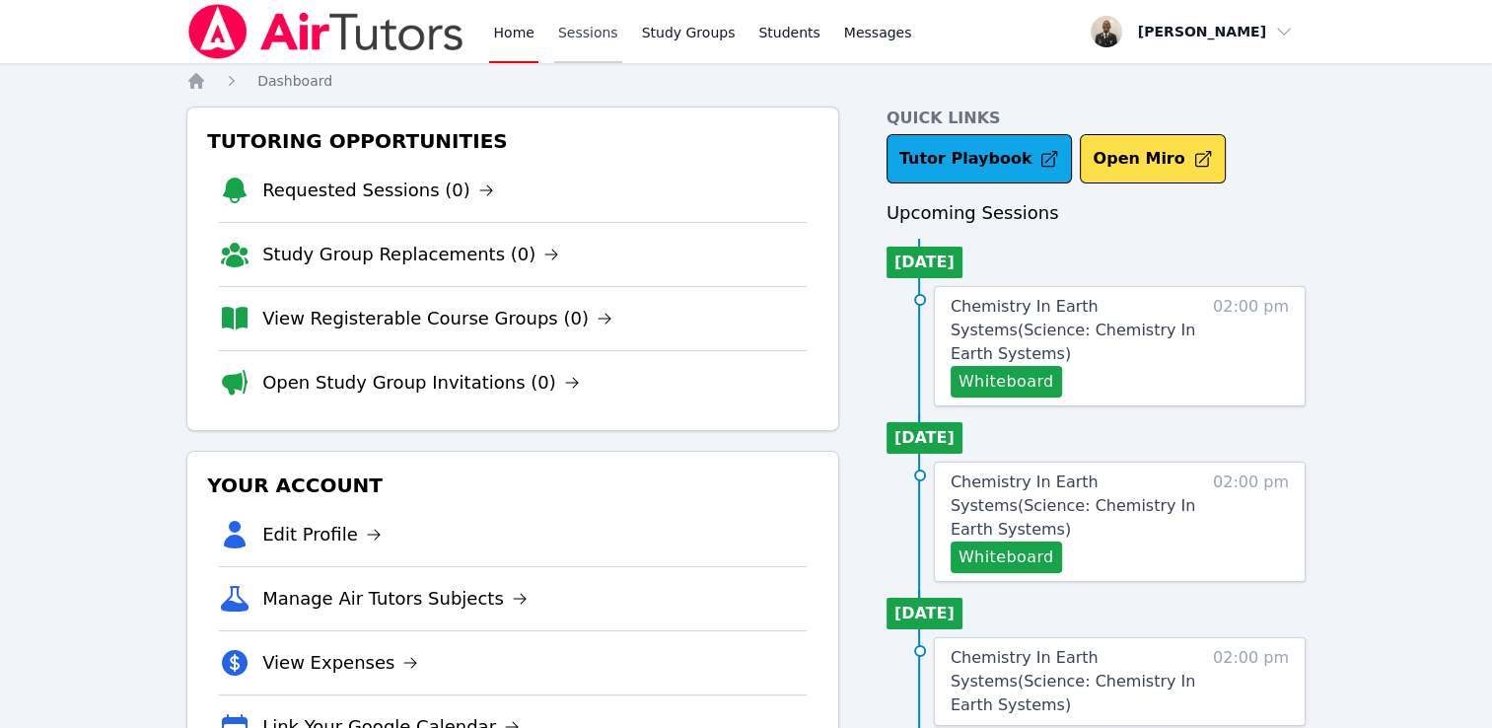
click at [588, 46] on link "Sessions" at bounding box center [588, 31] width 68 height 63
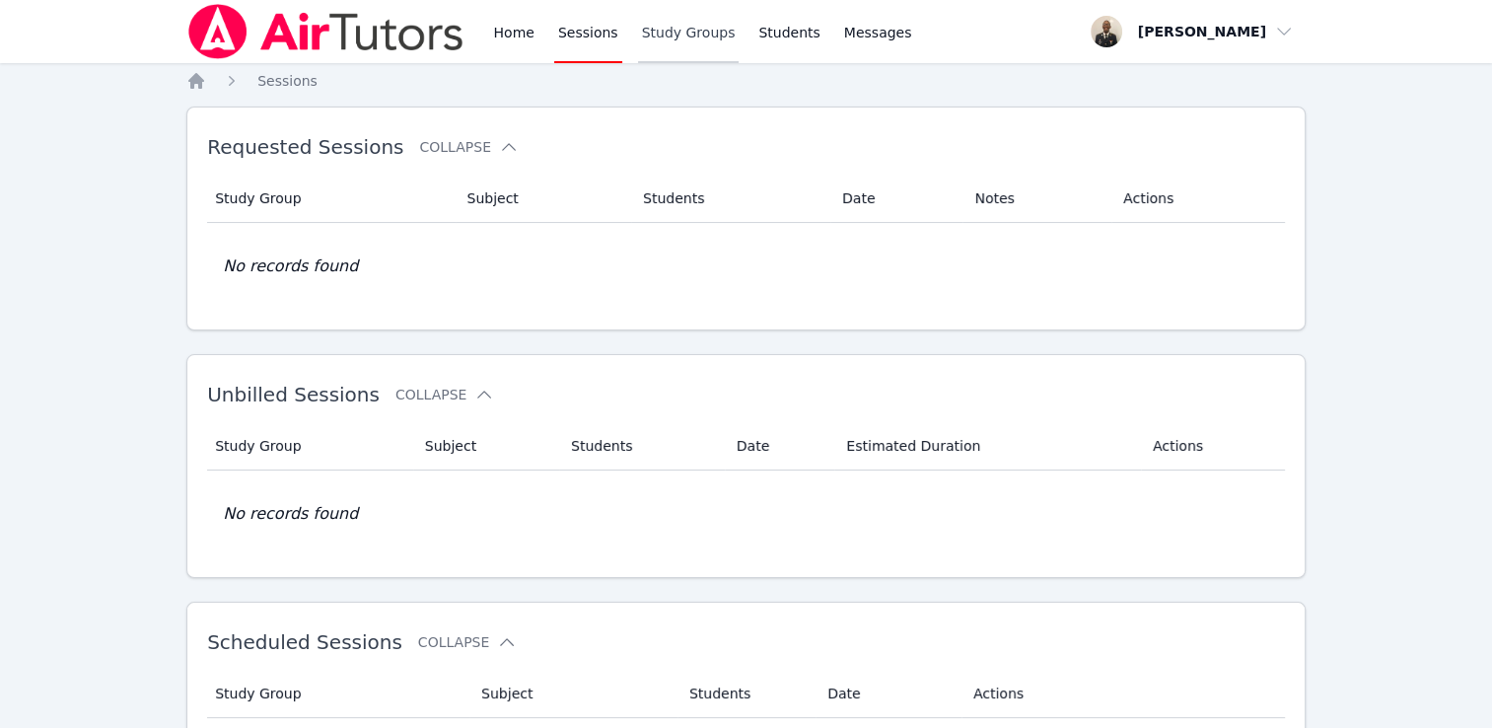
click at [653, 57] on link "Study Groups" at bounding box center [689, 31] width 102 height 63
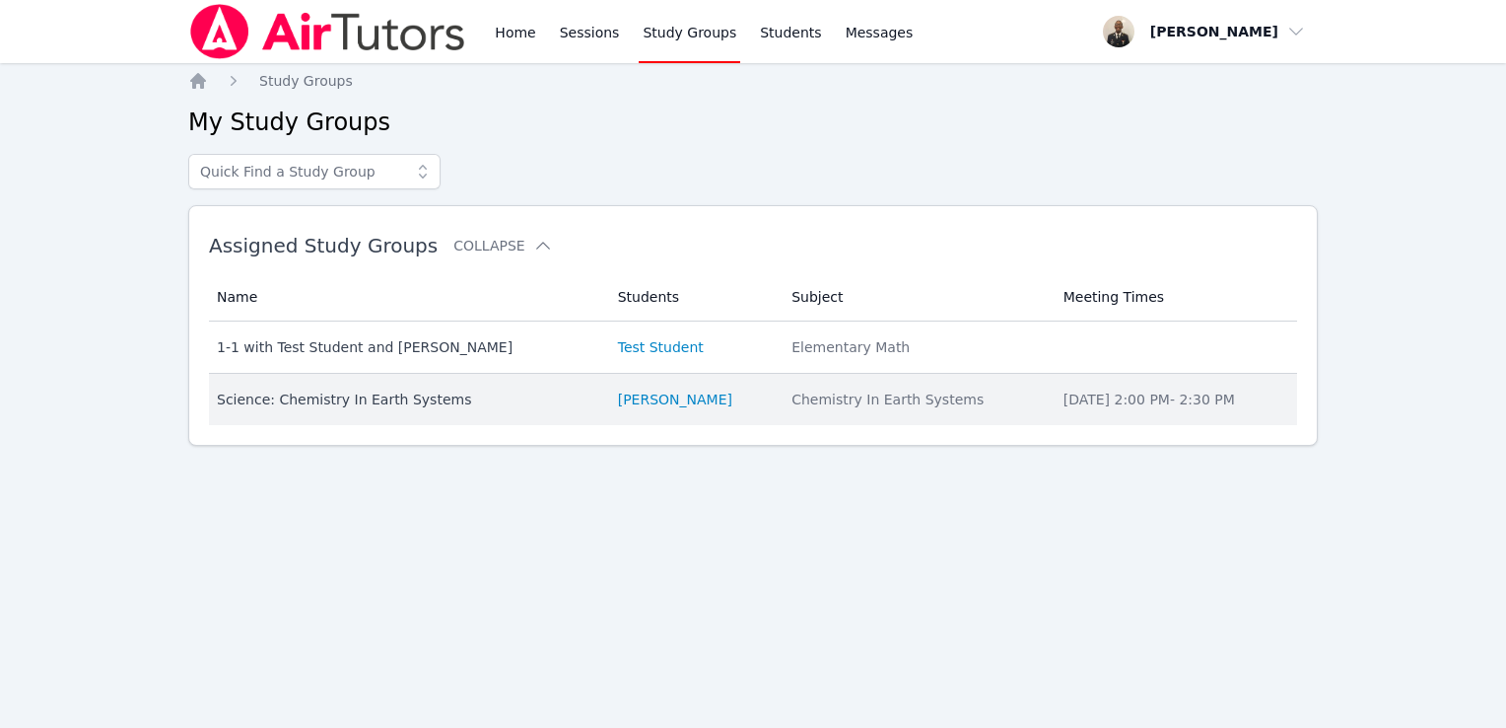
click at [494, 414] on td "Name Science: Chemistry In Earth Systems" at bounding box center [407, 399] width 397 height 51
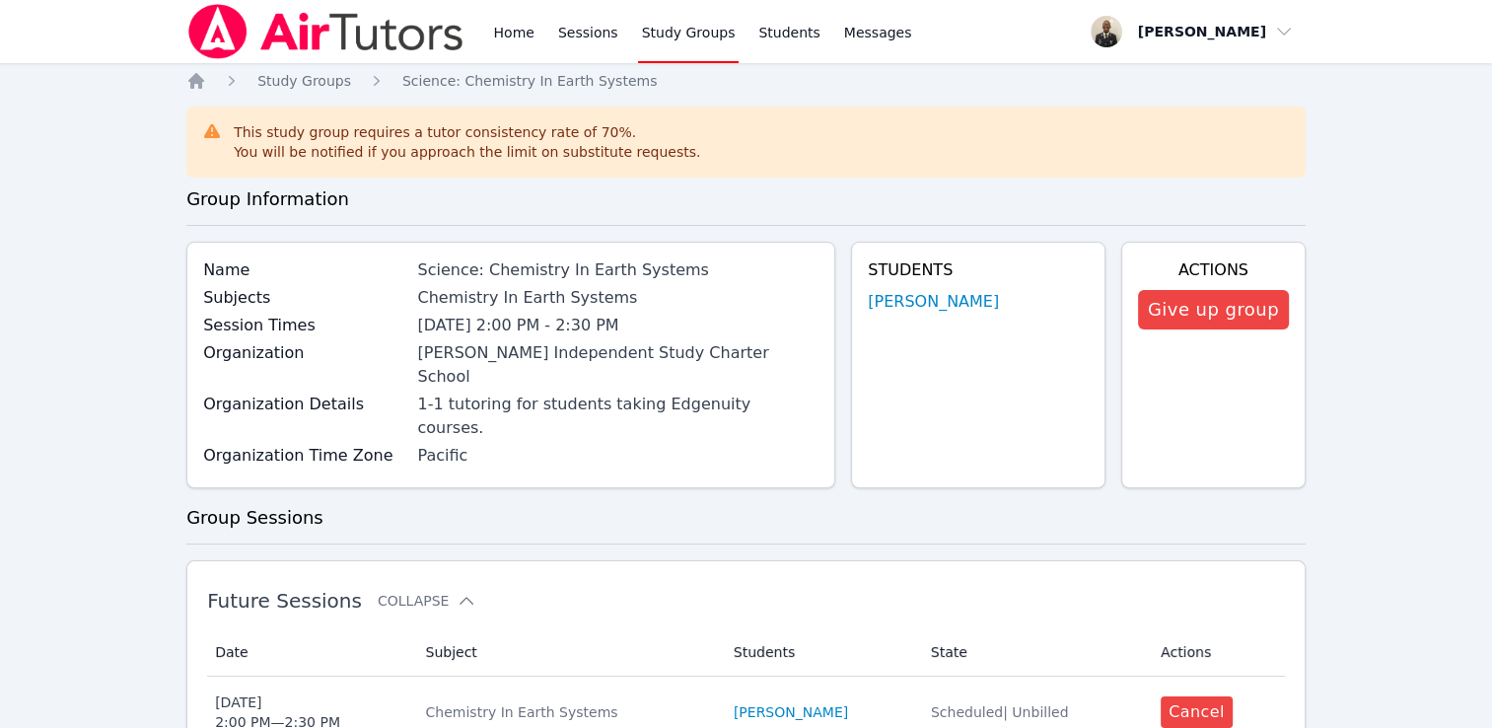
click at [710, 37] on link "Study Groups" at bounding box center [689, 31] width 102 height 63
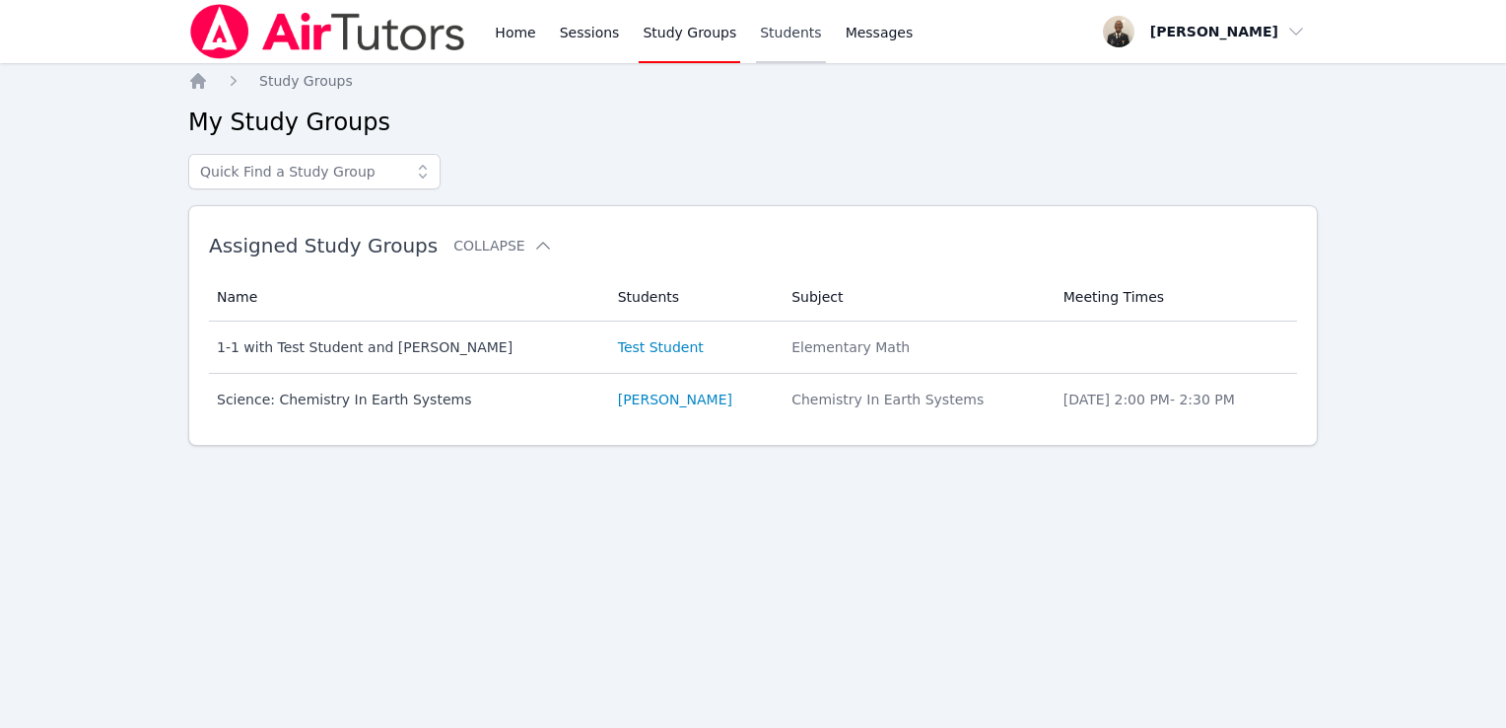
click at [756, 34] on link "Students" at bounding box center [790, 31] width 69 height 63
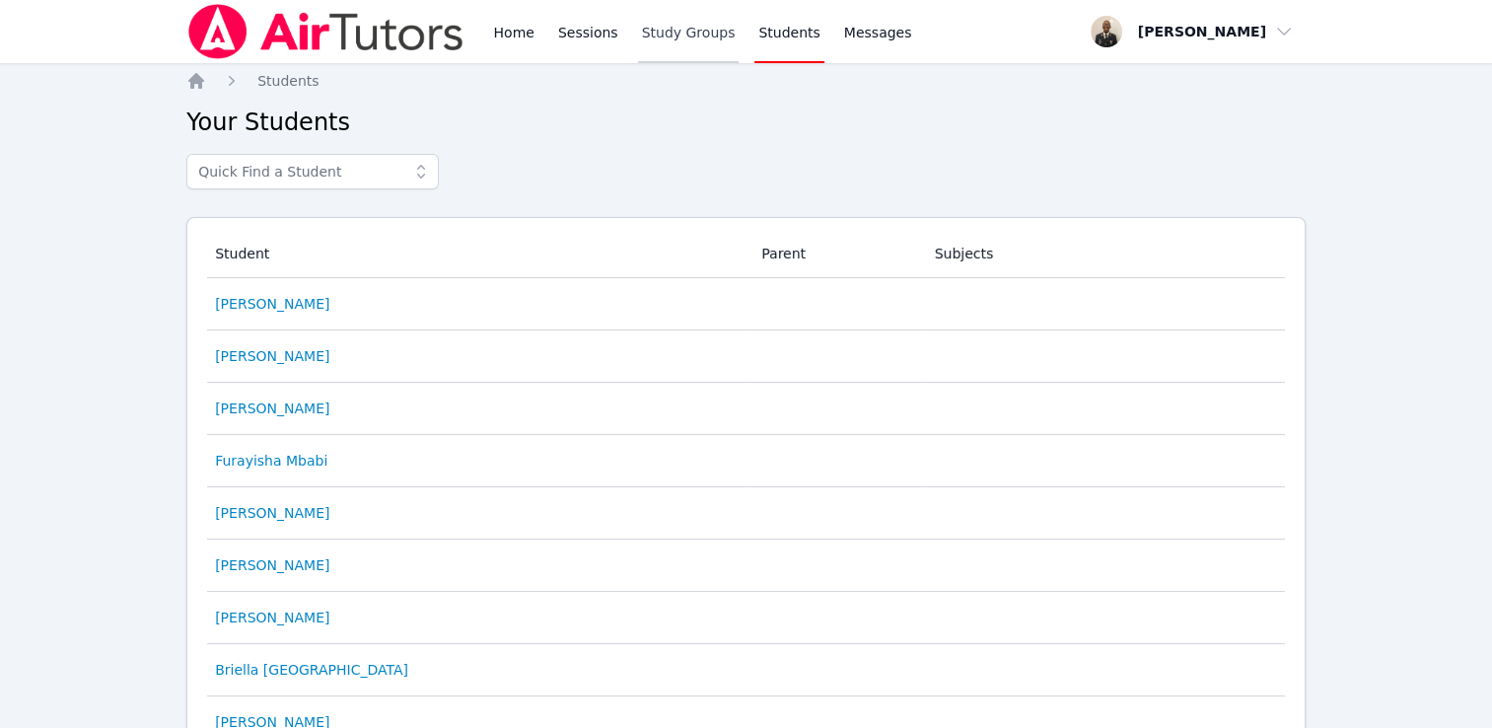
click at [663, 48] on link "Study Groups" at bounding box center [689, 31] width 102 height 63
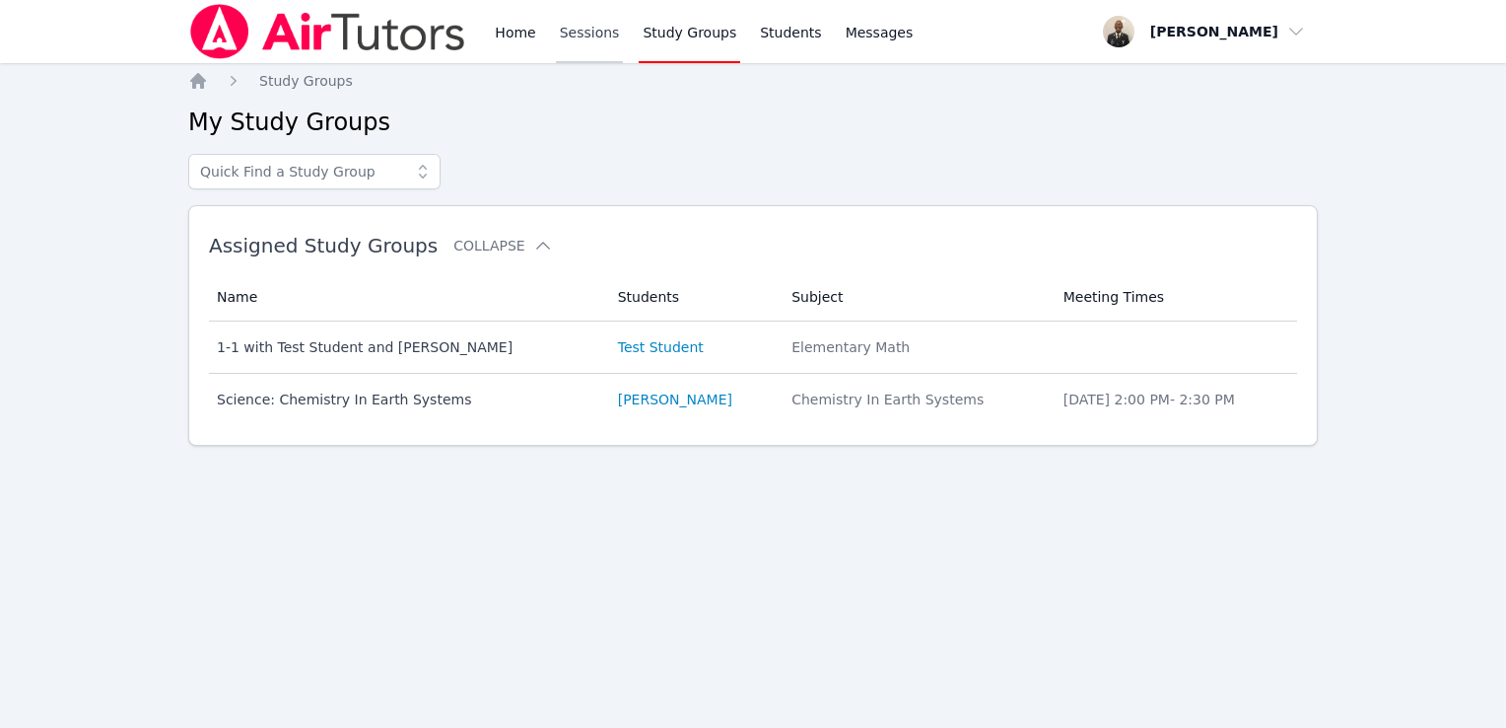
click at [556, 47] on link "Sessions" at bounding box center [590, 31] width 68 height 63
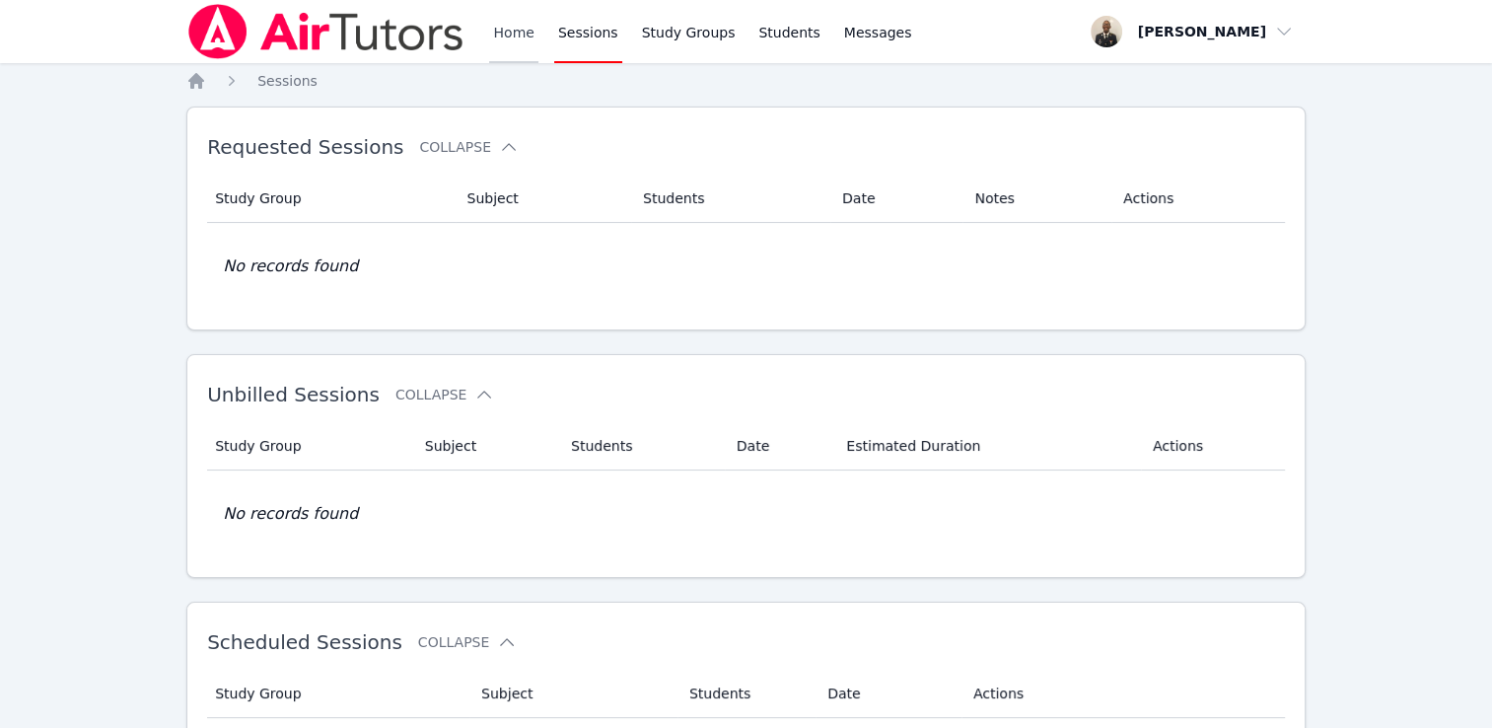
click at [514, 61] on link "Home" at bounding box center [513, 31] width 48 height 63
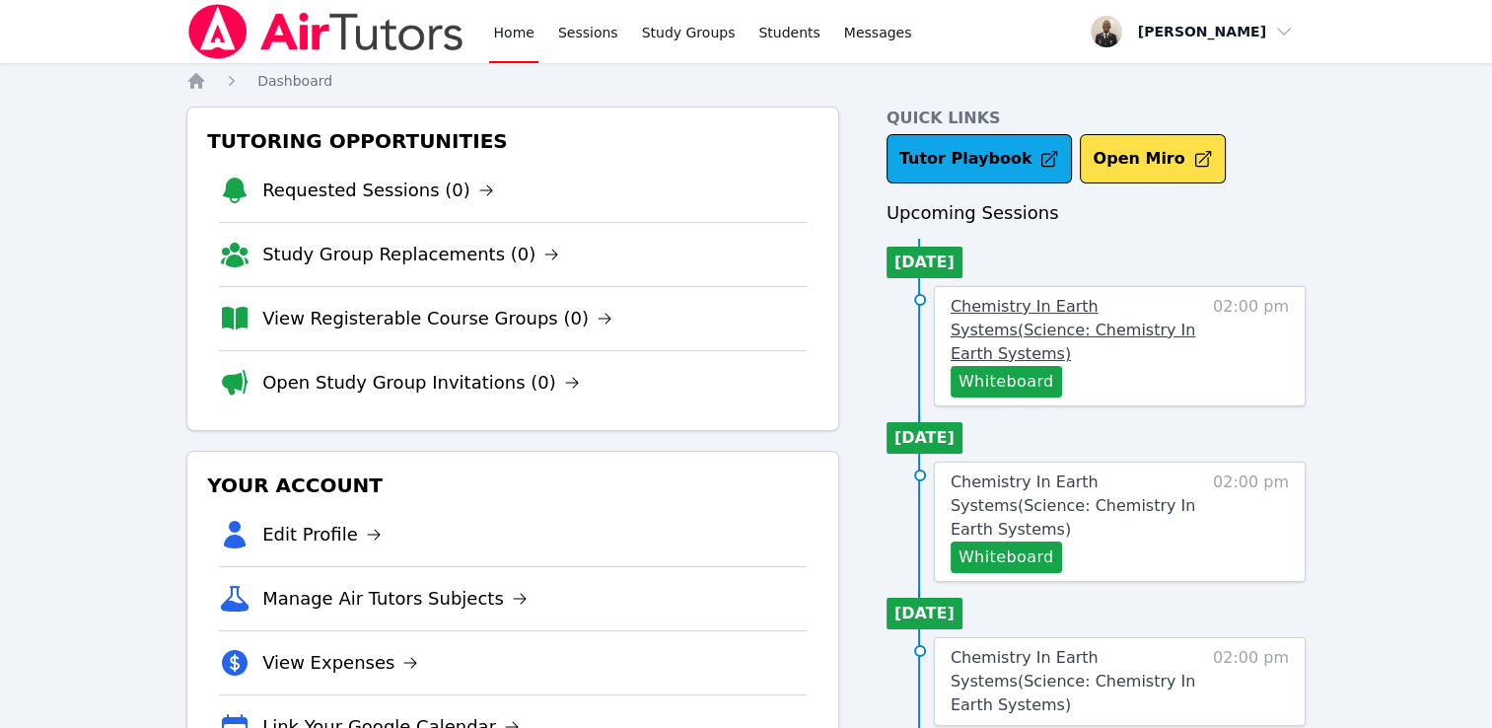
click at [1103, 323] on span "Chemistry In Earth Systems ( Science: Chemistry In Earth Systems )" at bounding box center [1072, 330] width 245 height 66
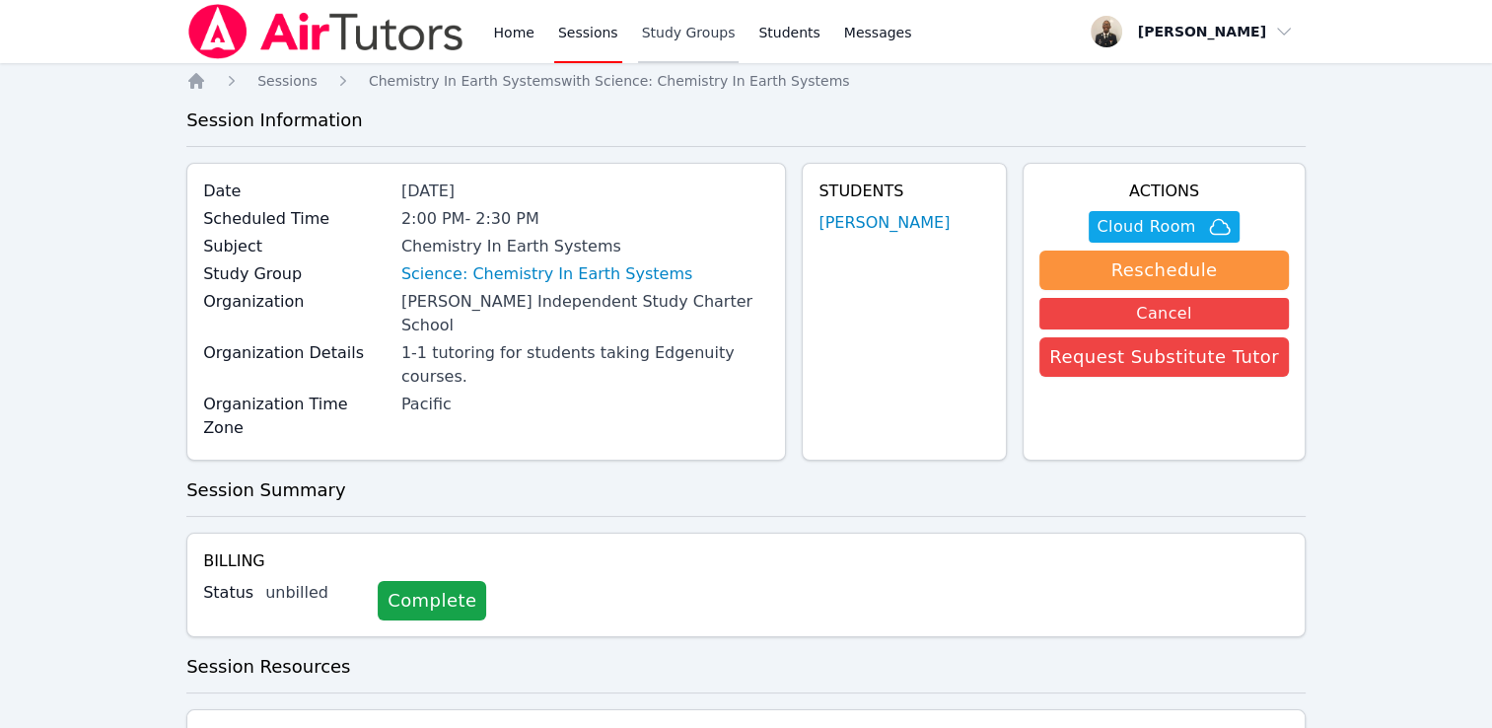
click at [669, 36] on link "Study Groups" at bounding box center [689, 31] width 102 height 63
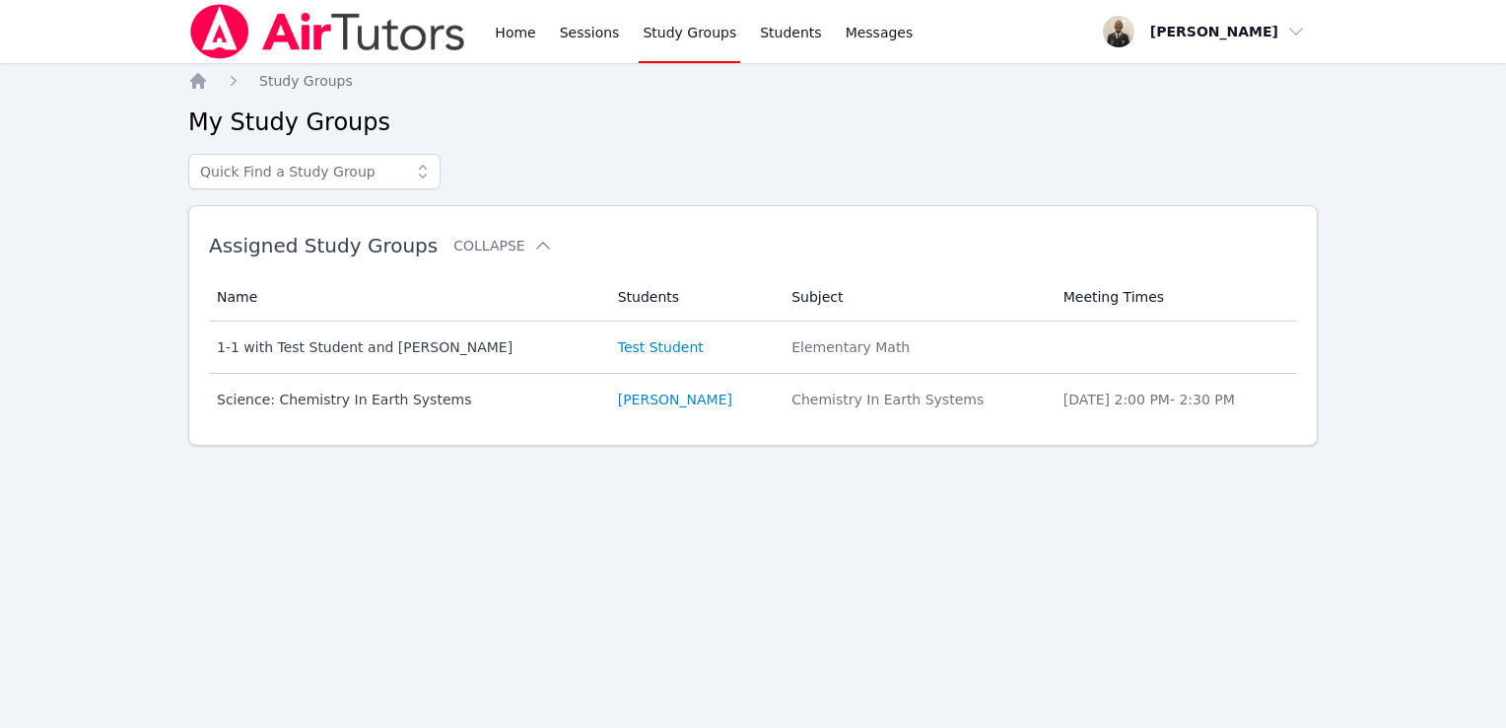
click at [475, 48] on div "Home Sessions Study Groups Students Messages" at bounding box center [552, 31] width 729 height 63
click at [635, 428] on div "Name Students Subject Meeting Times Name 1-1 with Test Student and [PERSON_NAME…" at bounding box center [753, 349] width 1088 height 168
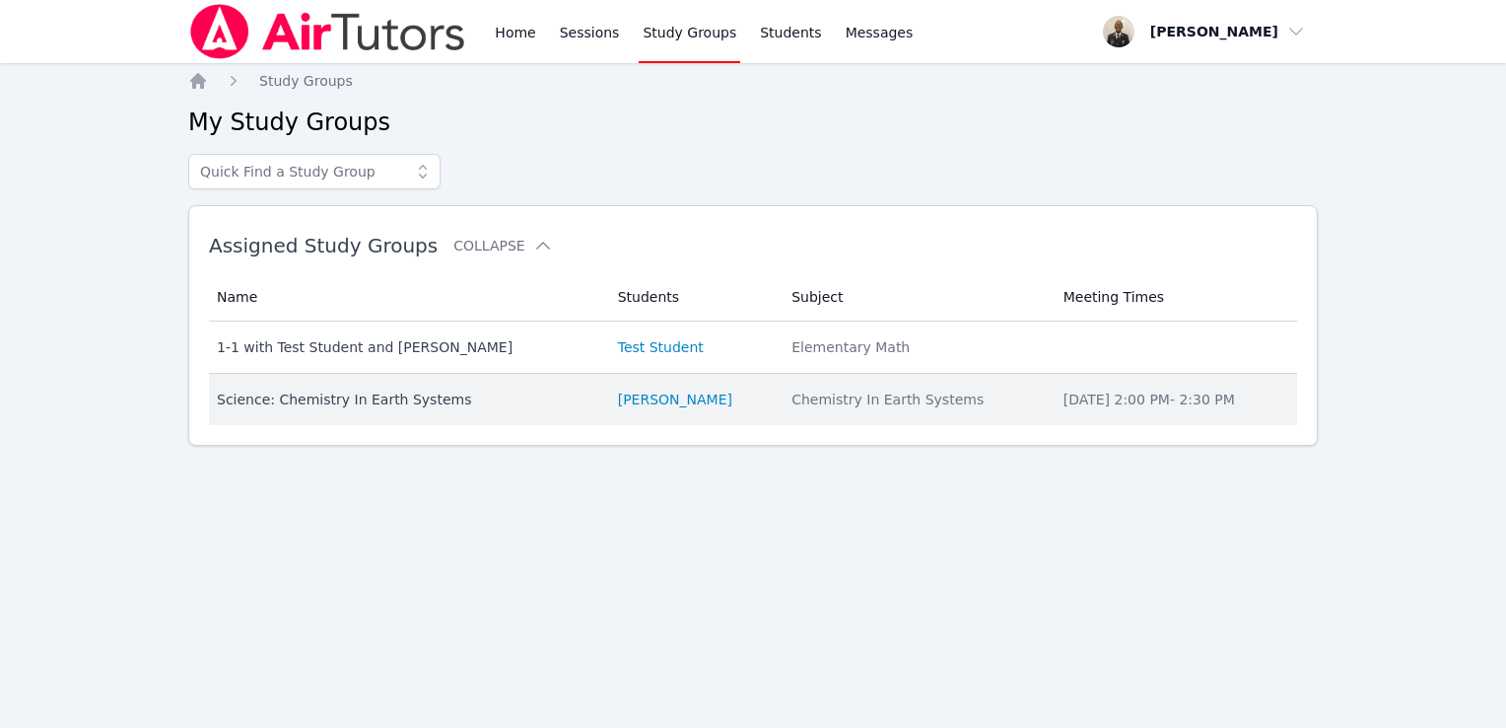
click at [518, 417] on td "Name Science: Chemistry In Earth Systems" at bounding box center [407, 399] width 397 height 51
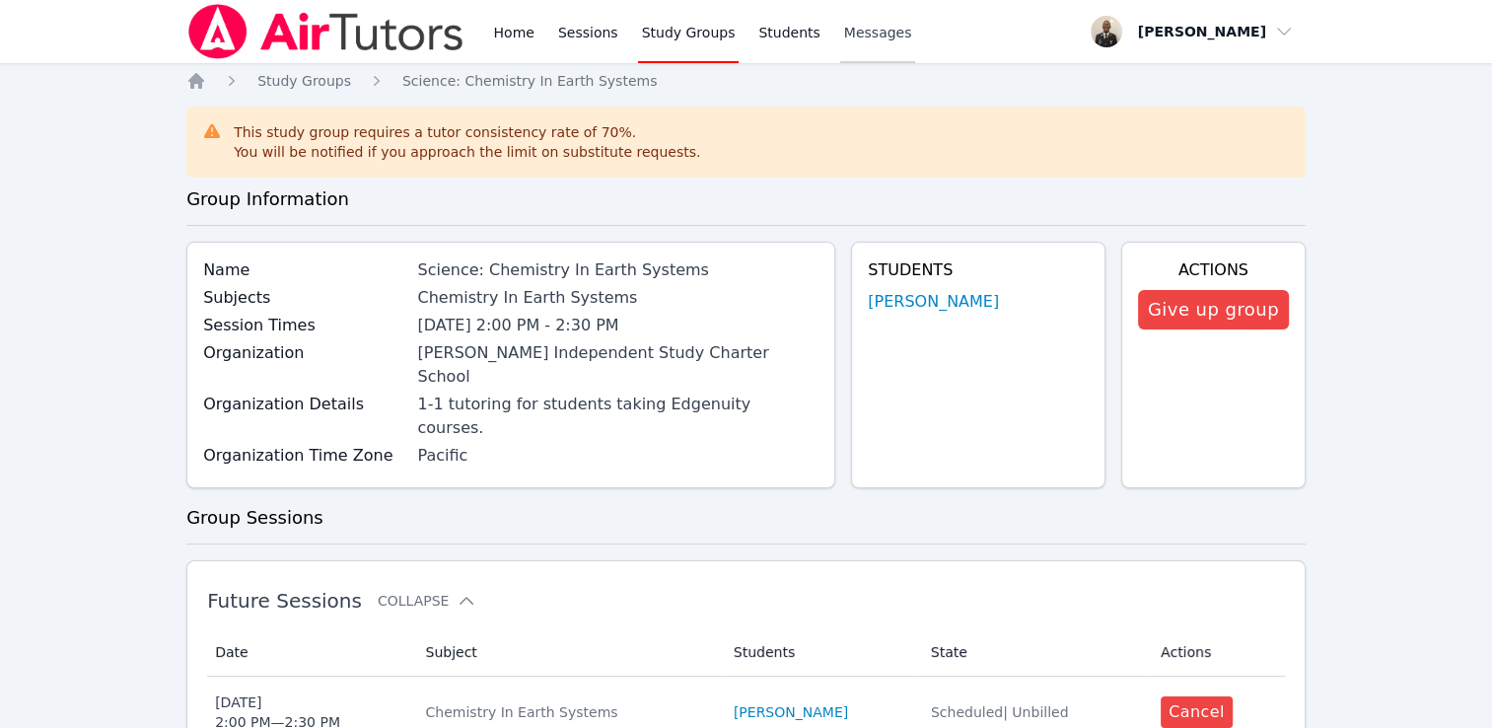
click at [844, 40] on span "Messages" at bounding box center [878, 33] width 68 height 20
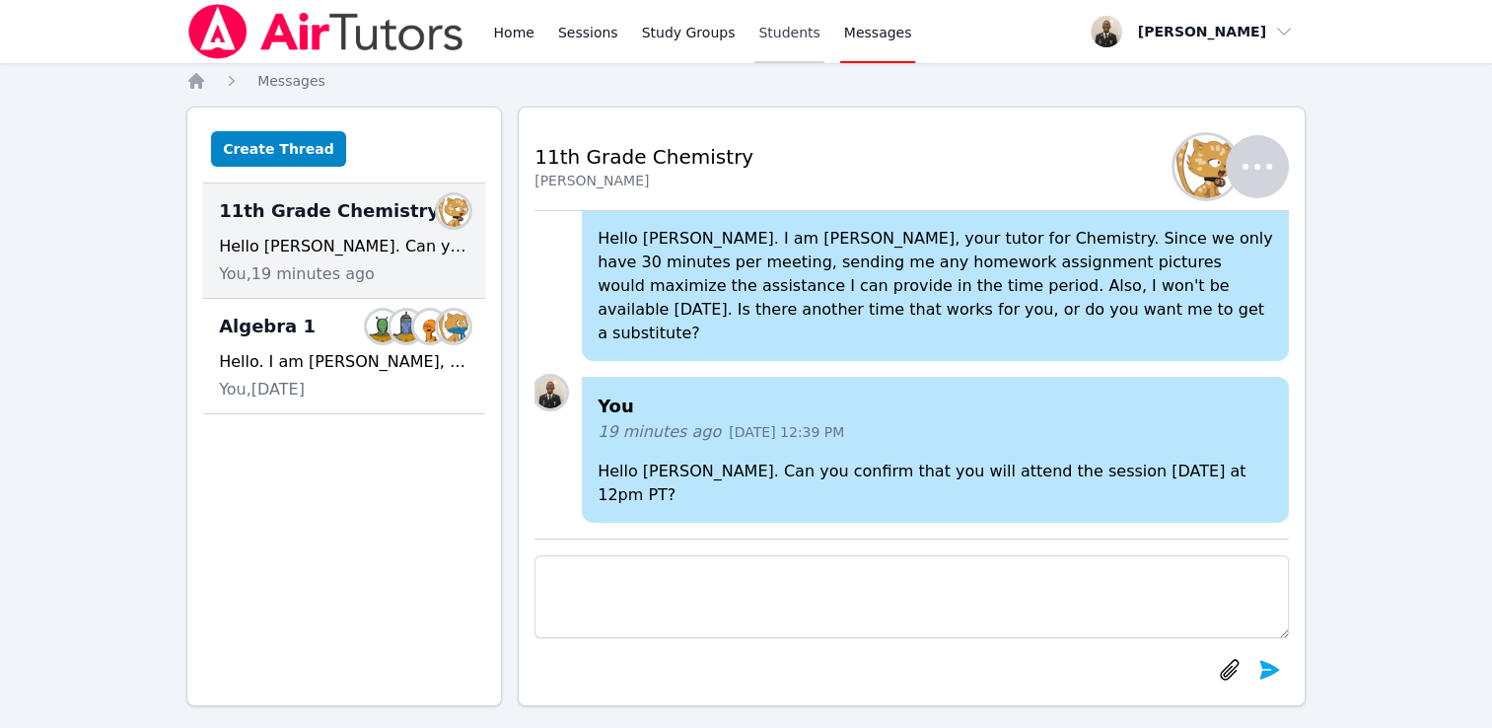
click at [754, 26] on link "Students" at bounding box center [788, 31] width 69 height 63
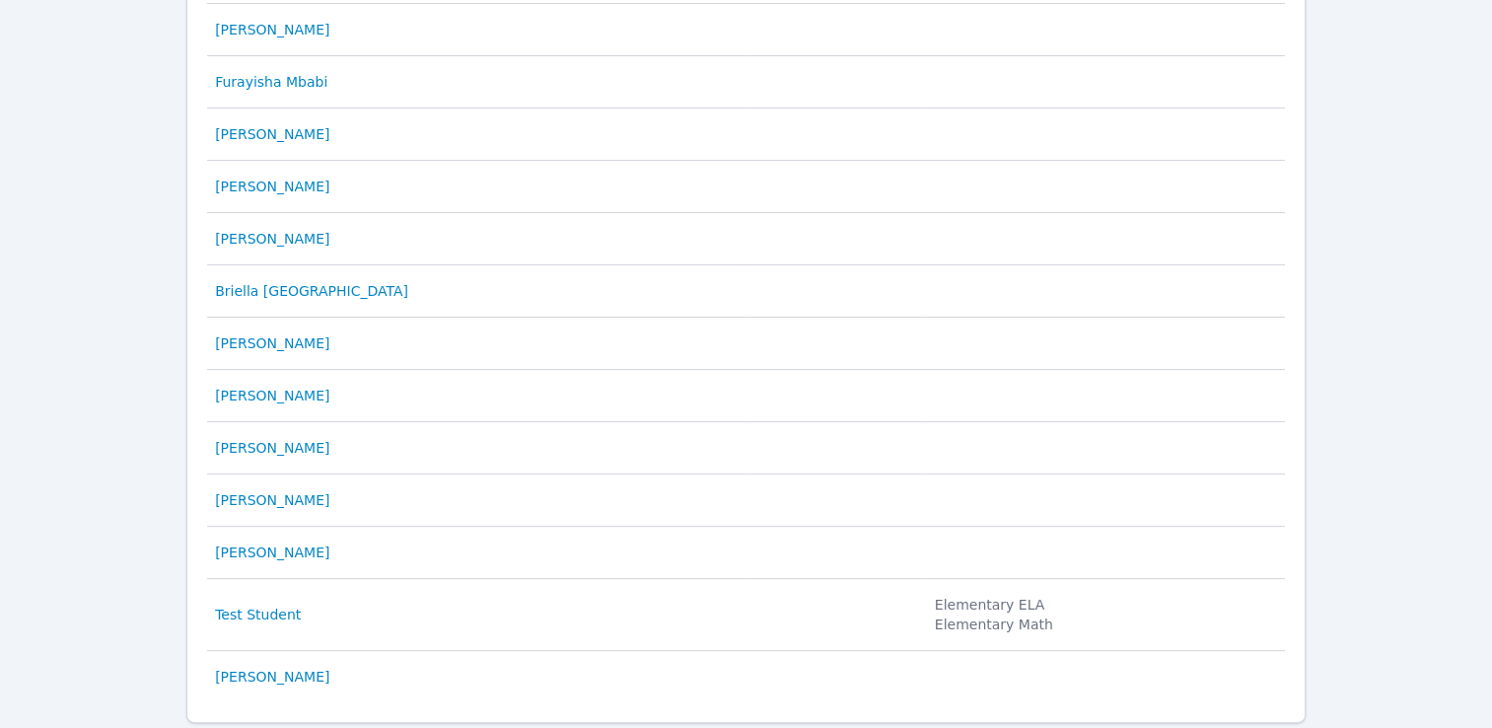
scroll to position [426, 0]
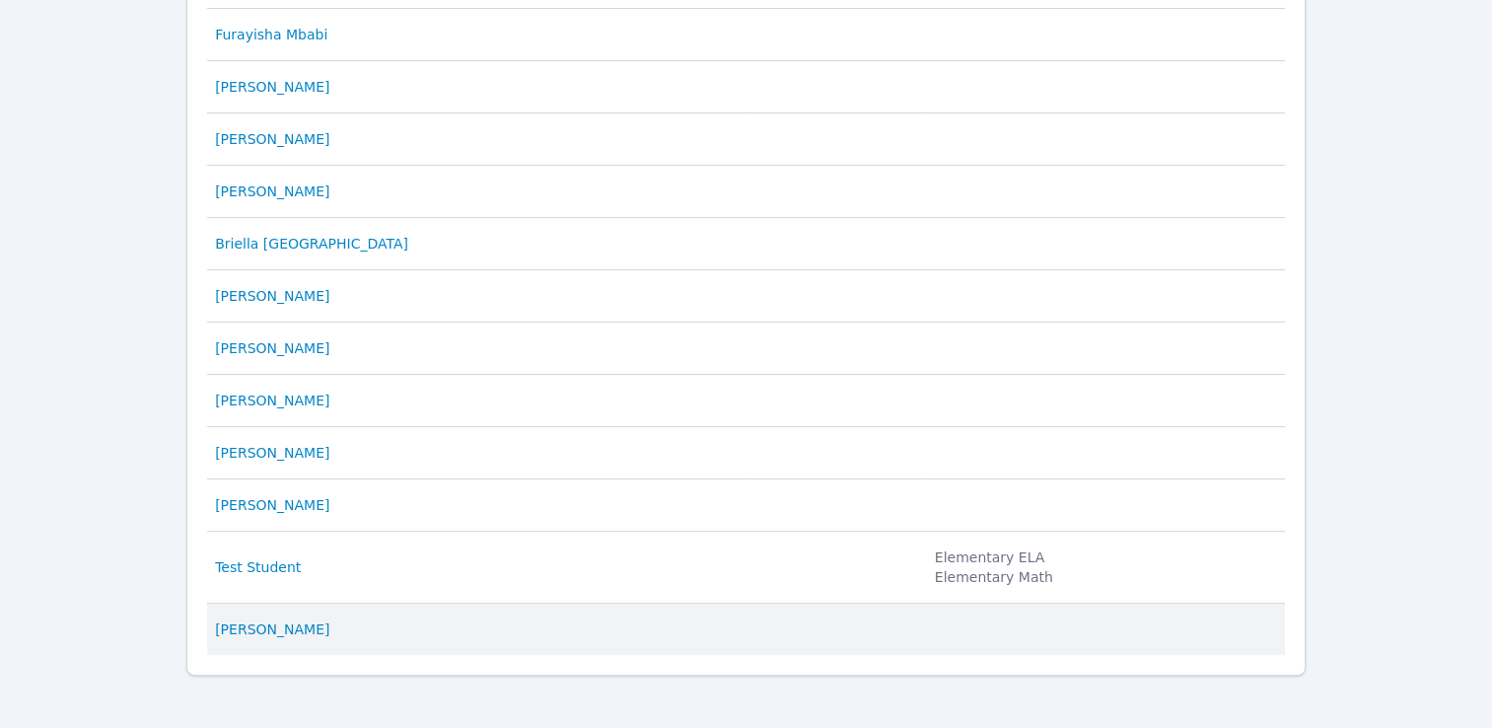
click at [228, 639] on td "Student [PERSON_NAME]" at bounding box center [478, 628] width 542 height 51
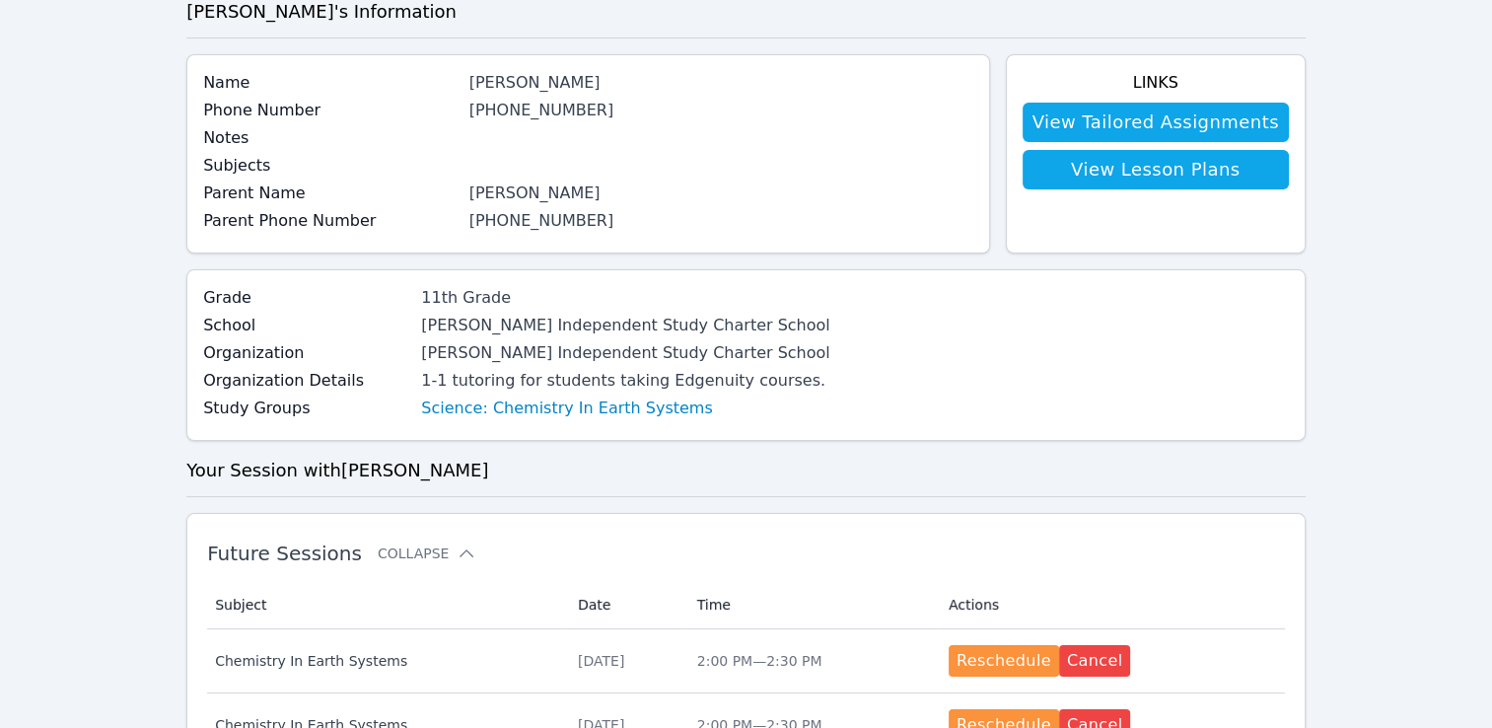
scroll to position [99, 0]
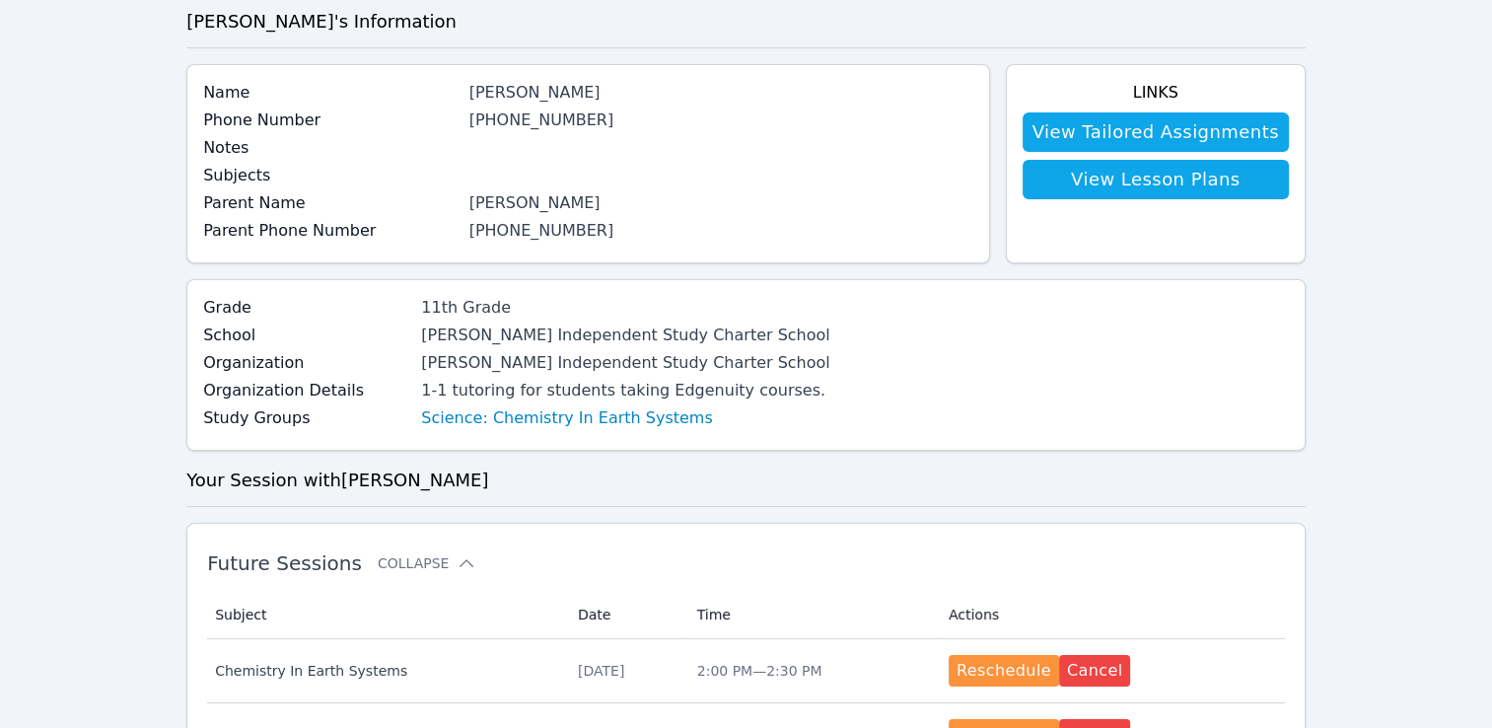
click at [481, 216] on div "Parent Name [PERSON_NAME]" at bounding box center [587, 205] width 769 height 28
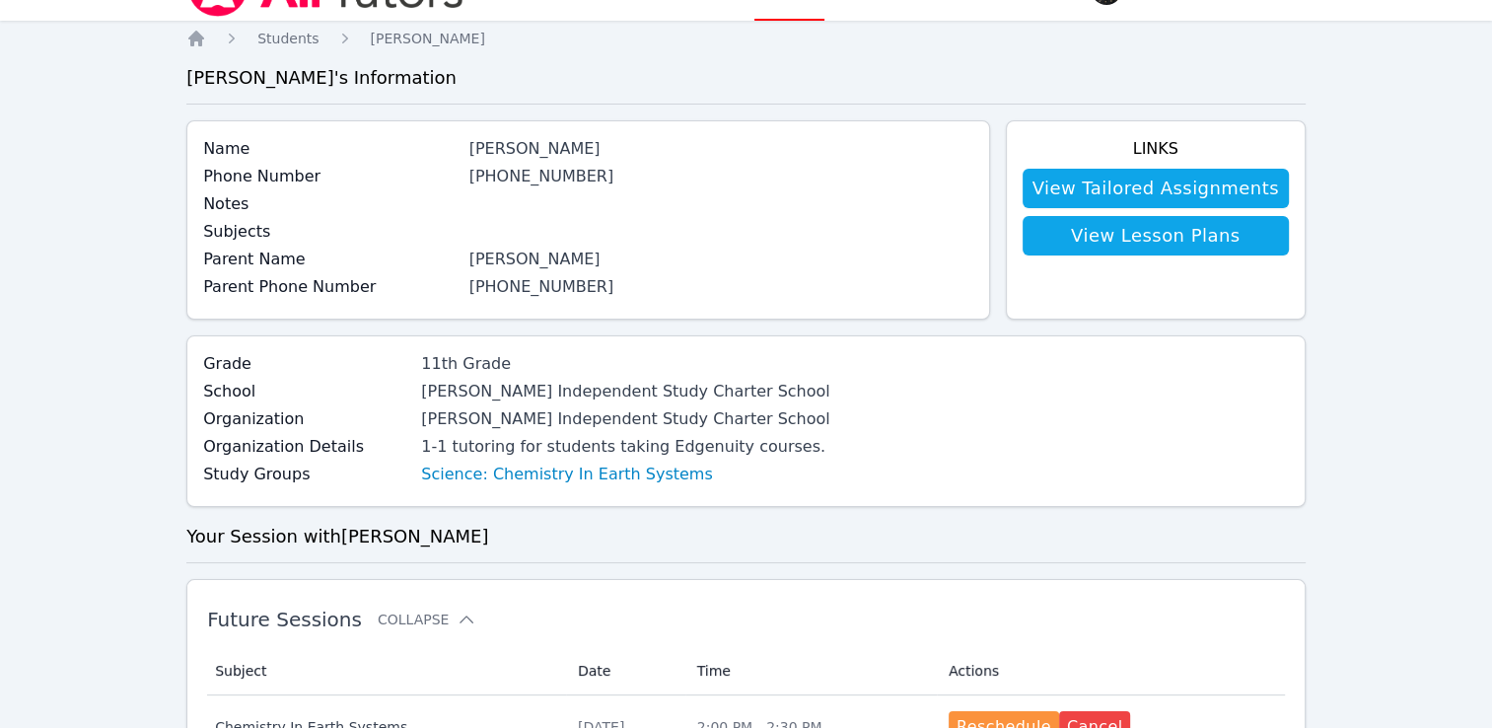
scroll to position [0, 0]
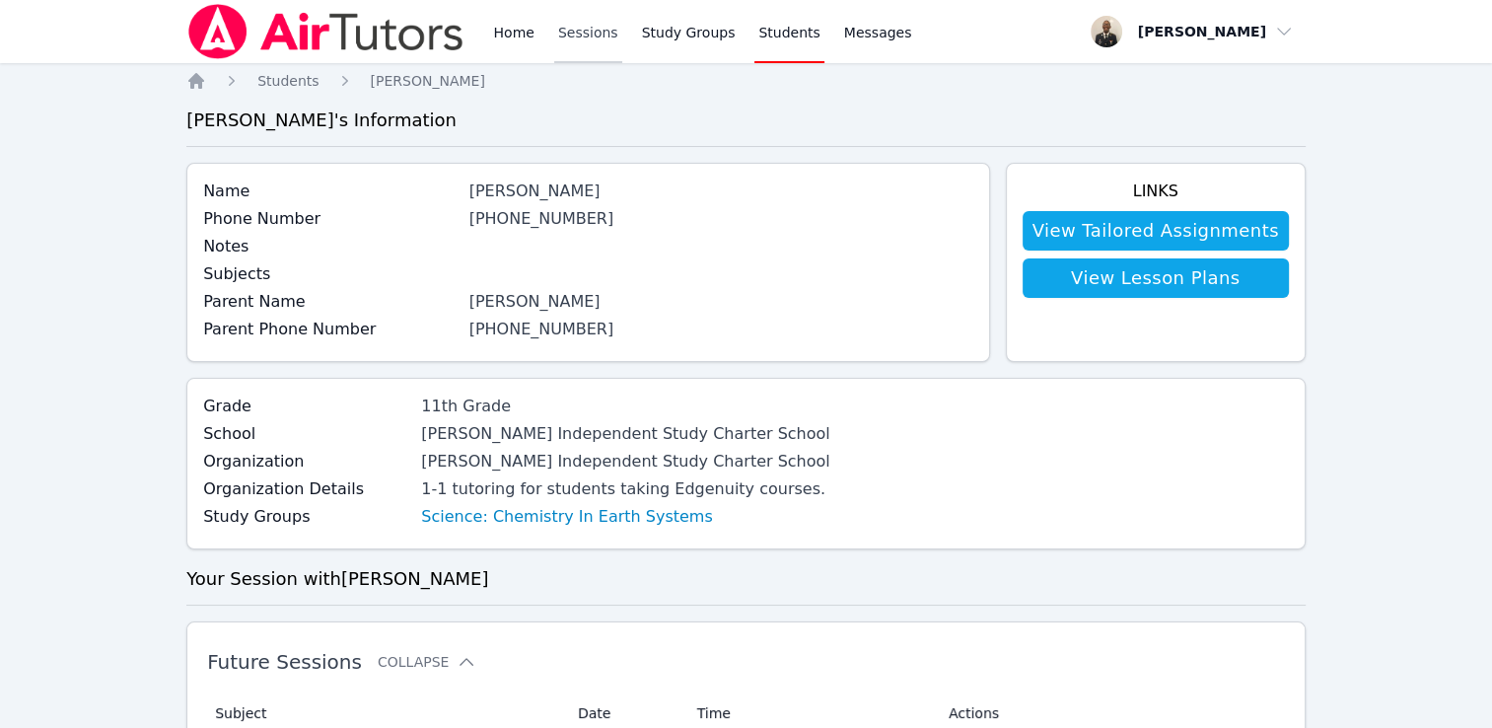
click at [587, 36] on link "Sessions" at bounding box center [588, 31] width 68 height 63
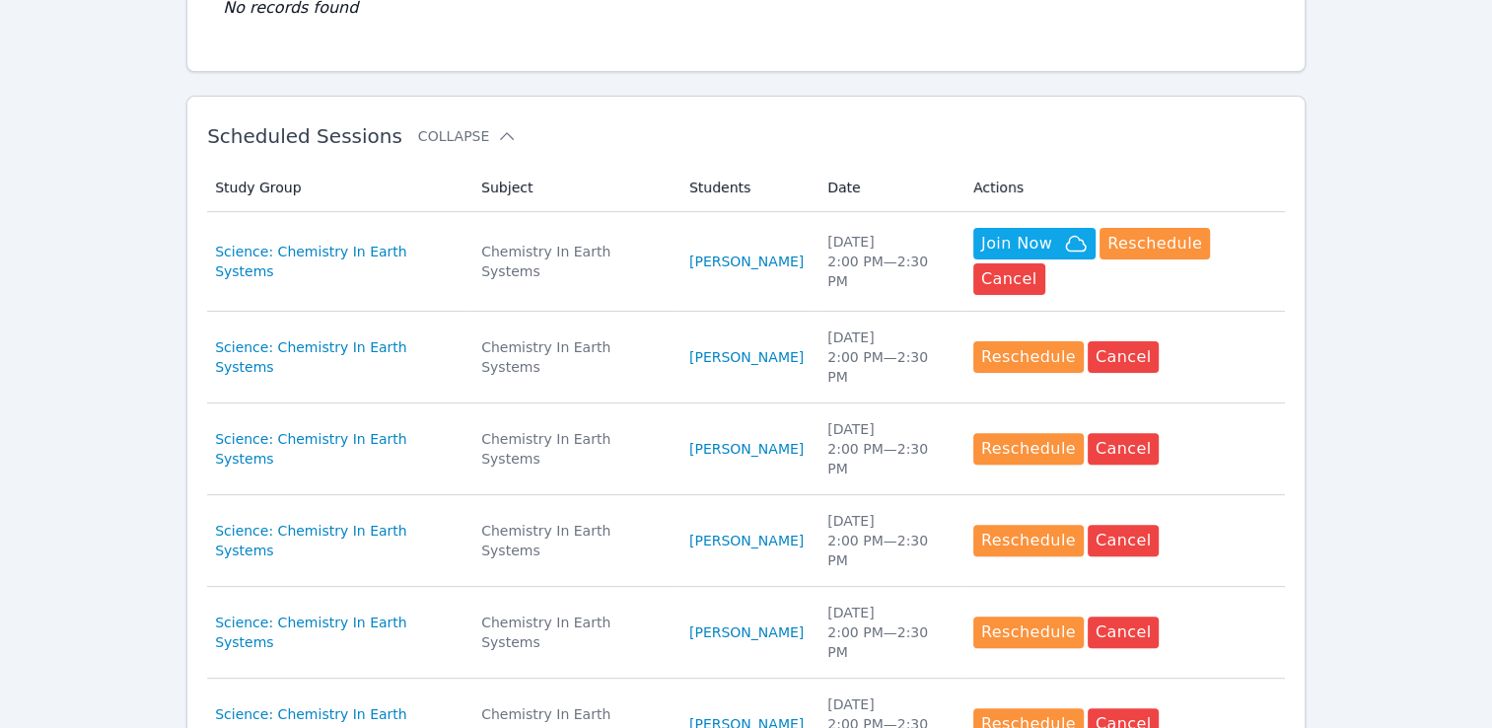
scroll to position [508, 0]
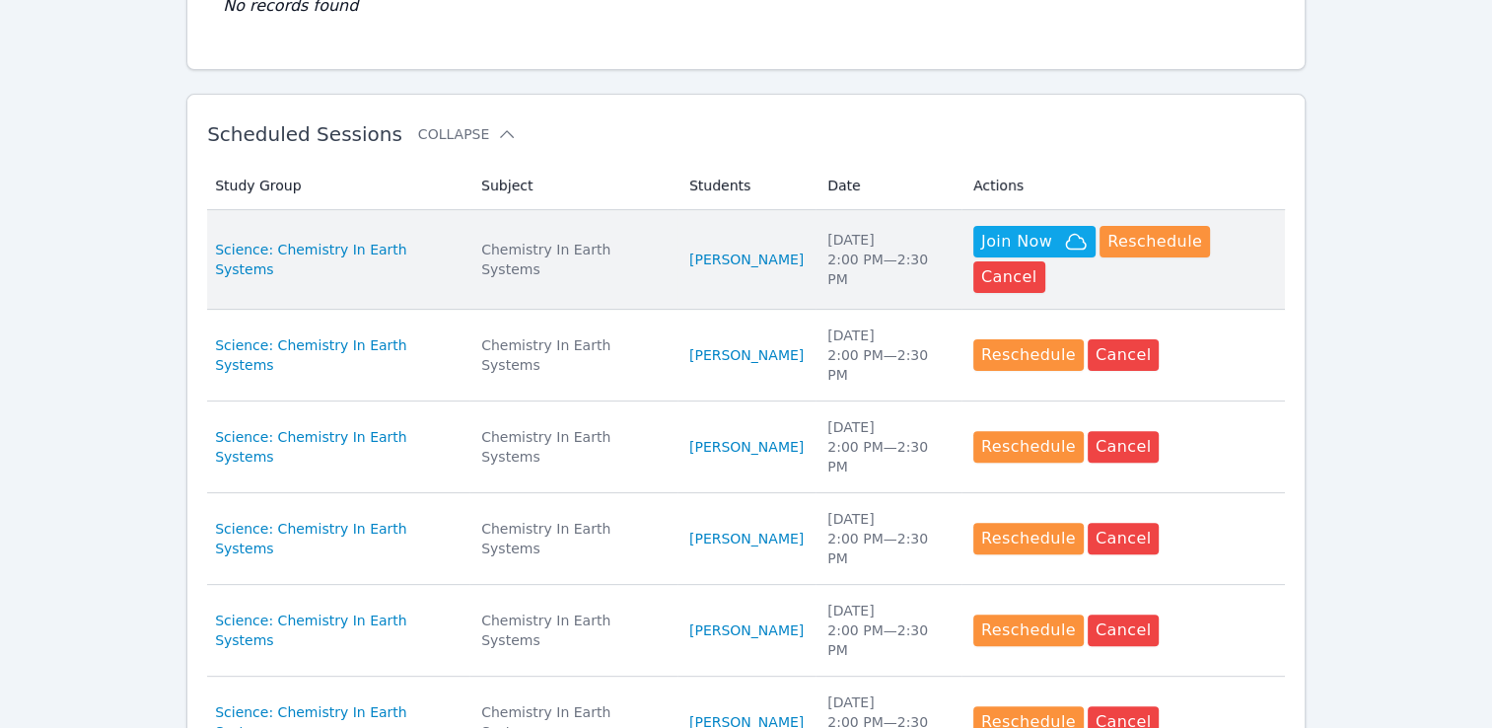
click at [879, 252] on div "[DATE] 2:00 PM — 2:30 PM" at bounding box center [888, 259] width 122 height 59
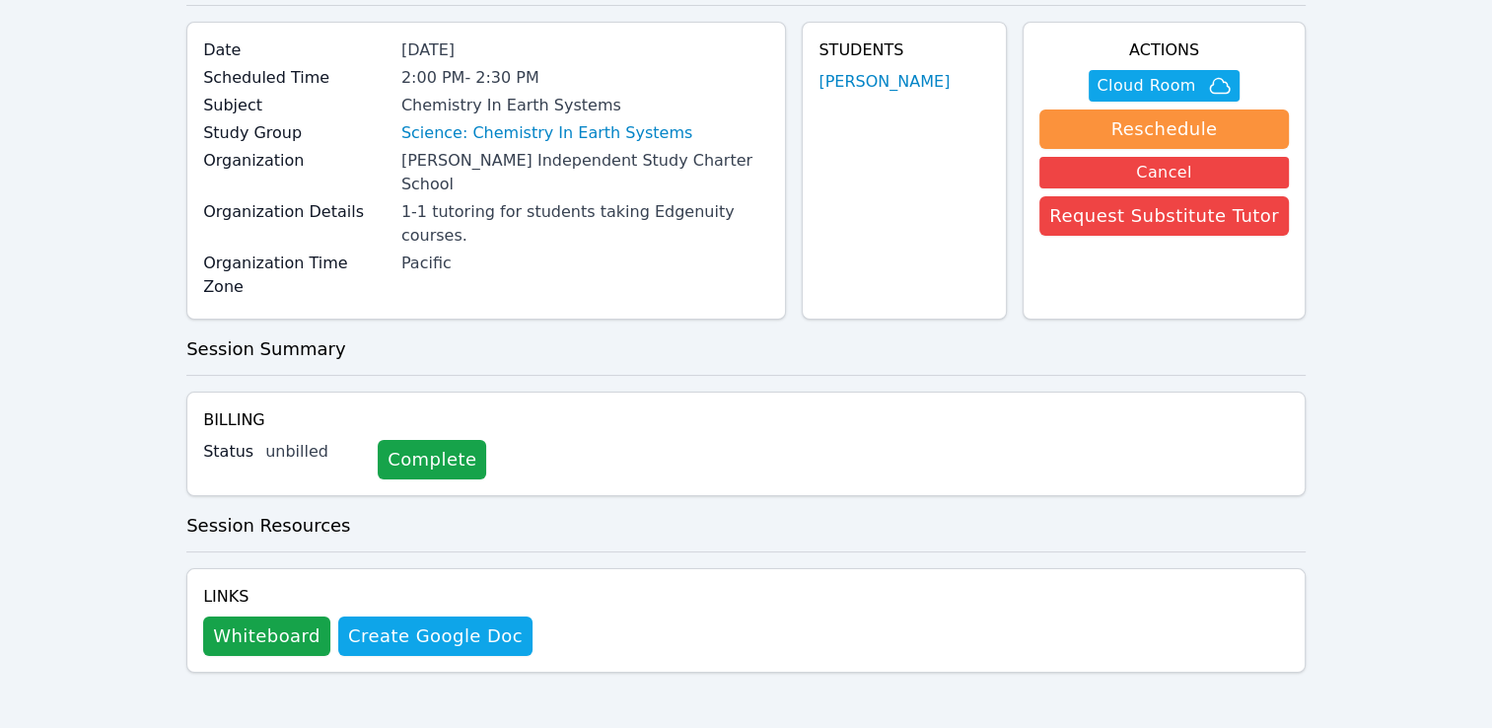
scroll to position [71, 0]
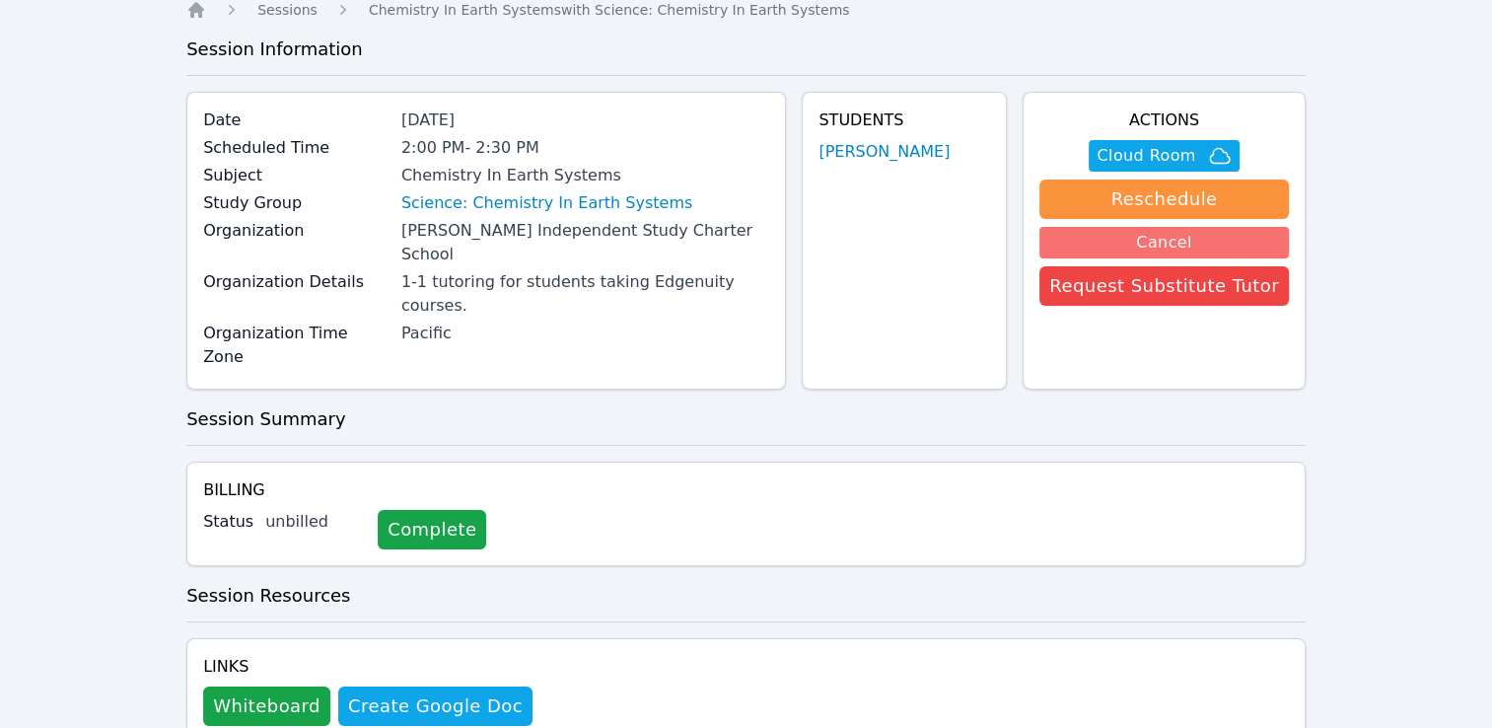
click at [1081, 239] on button "Cancel" at bounding box center [1163, 243] width 249 height 32
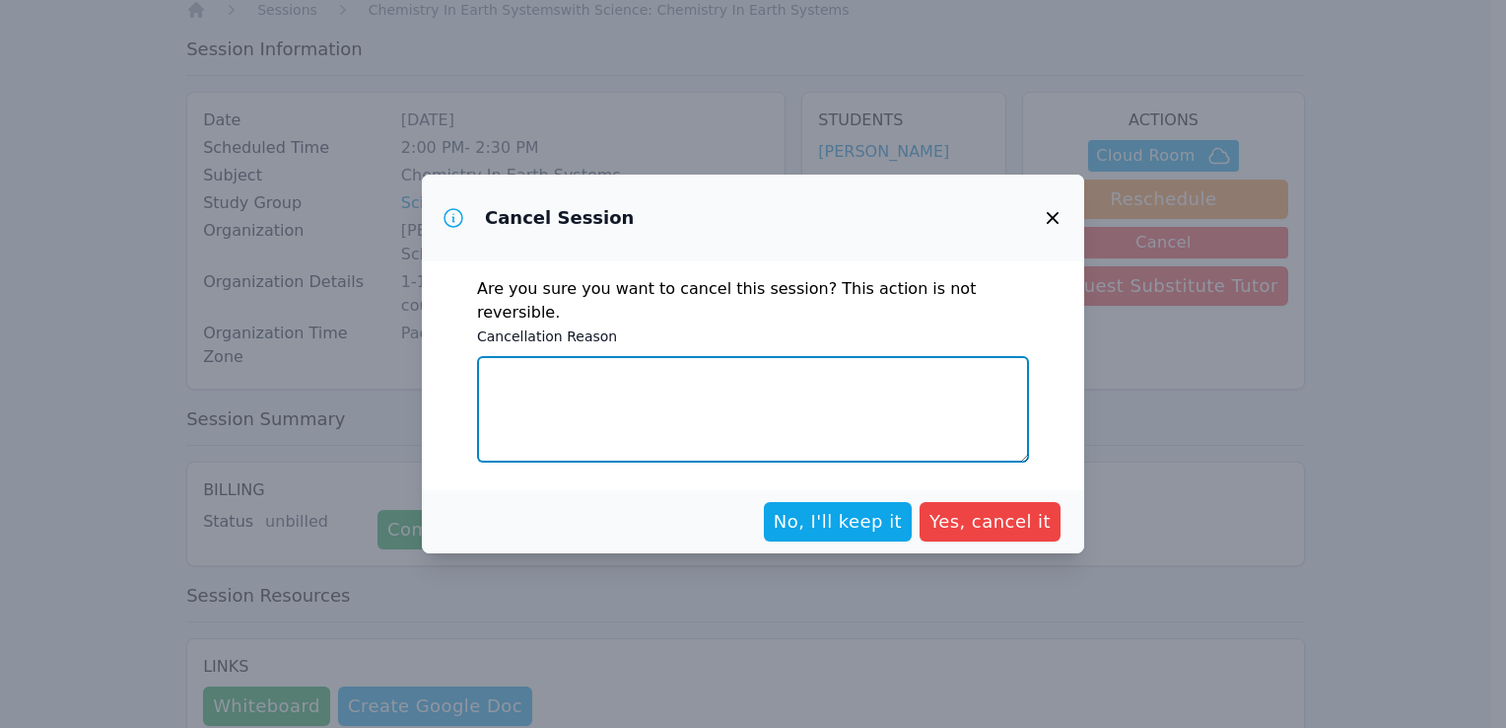
click at [862, 416] on textarea "Cancellation Reason" at bounding box center [753, 409] width 552 height 106
type textarea "T"
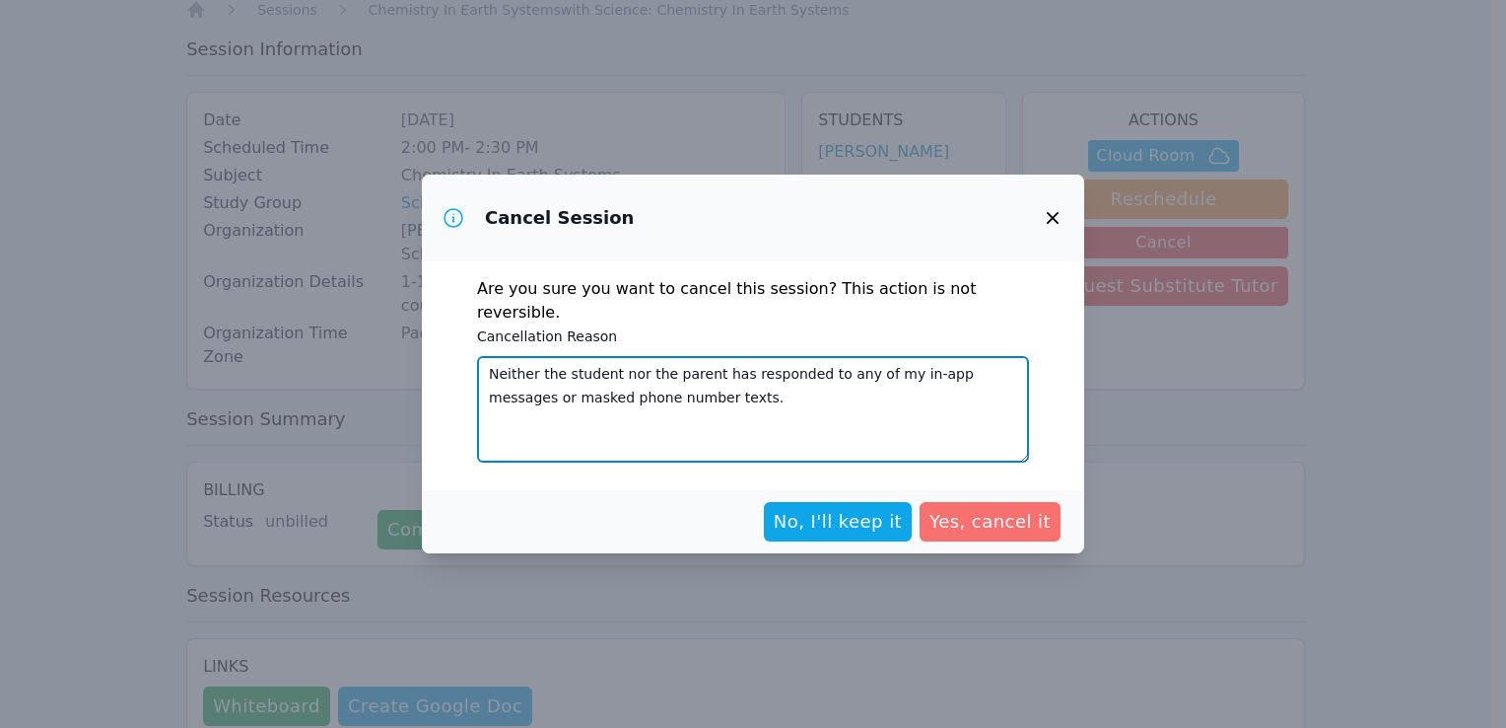
type textarea "Neither the student nor the parent has responded to any of my in-app messages o…"
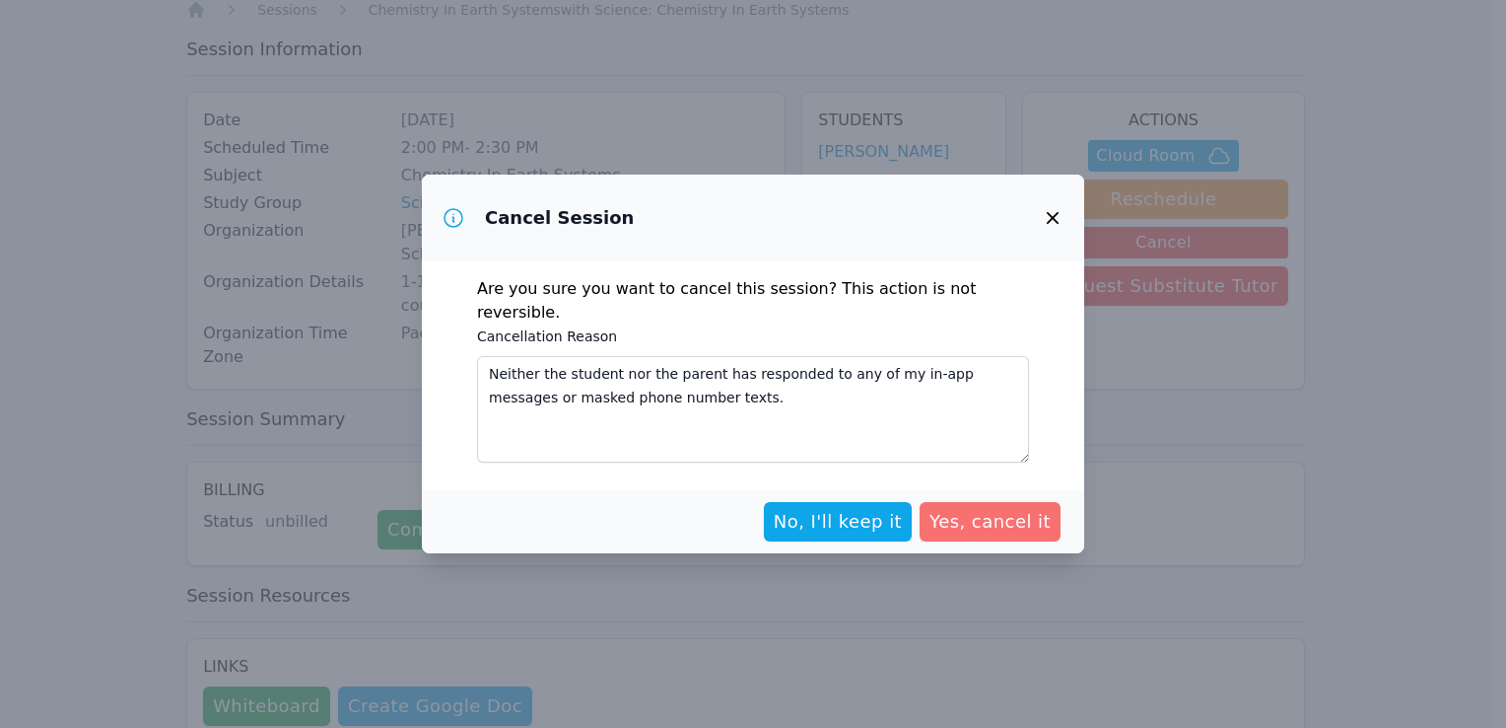
click at [986, 510] on span "Yes, cancel it" at bounding box center [990, 522] width 121 height 28
